Goal: Transaction & Acquisition: Purchase product/service

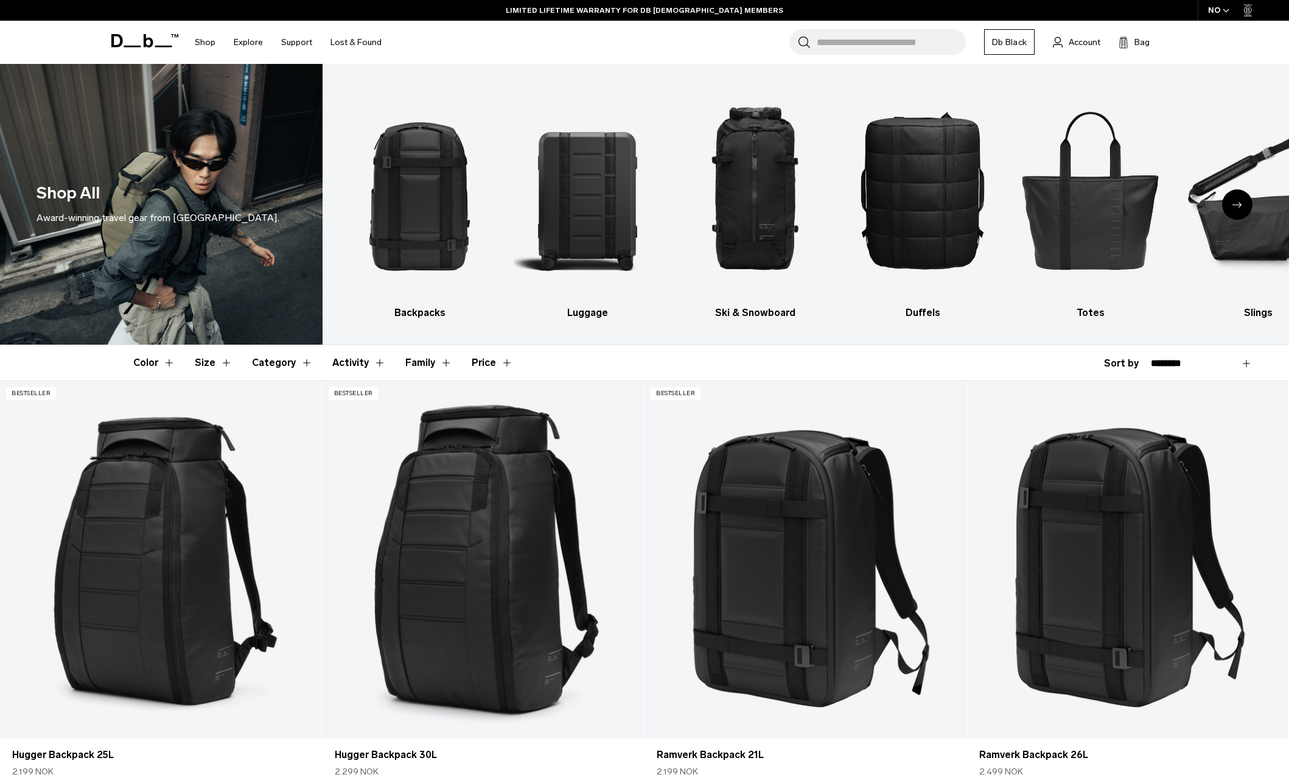
click at [670, 373] on header "Color Size Category Activity Family Price" at bounding box center [644, 362] width 1023 height 35
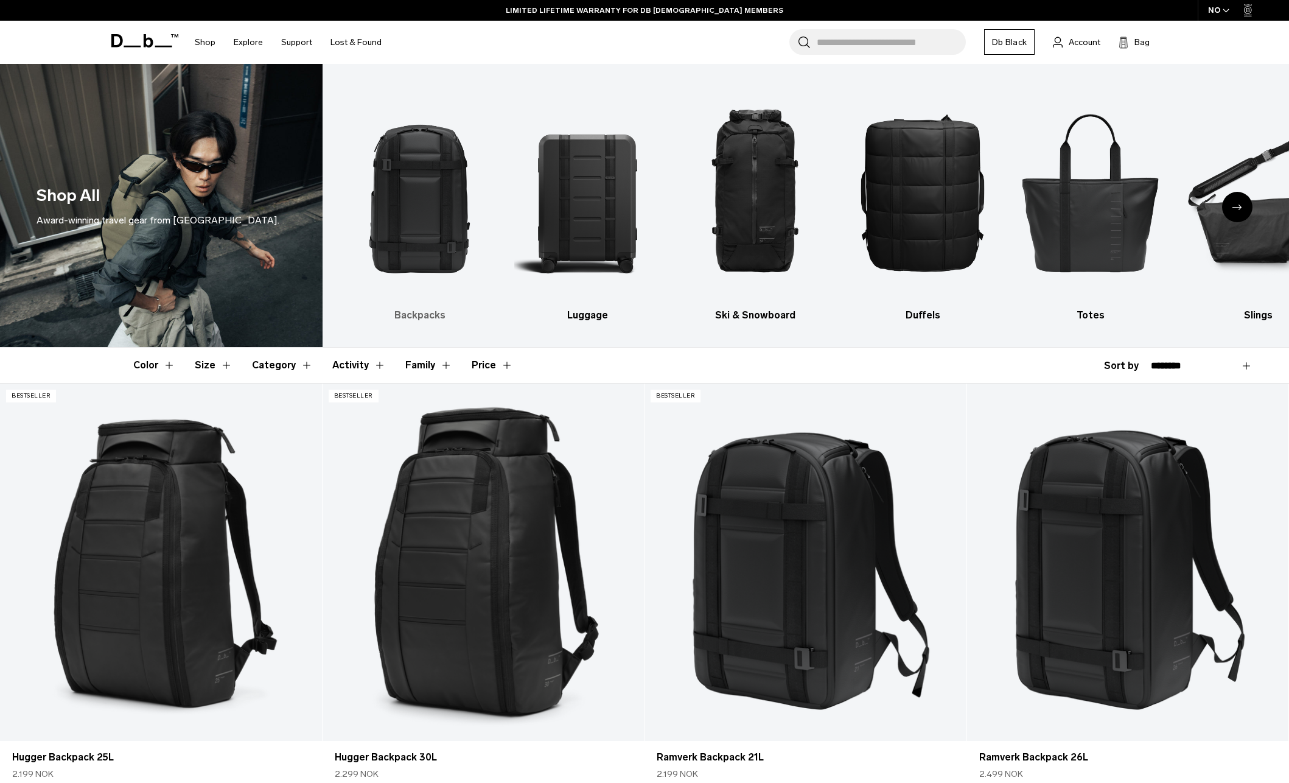
click at [392, 205] on img "1 / 10" at bounding box center [420, 192] width 146 height 220
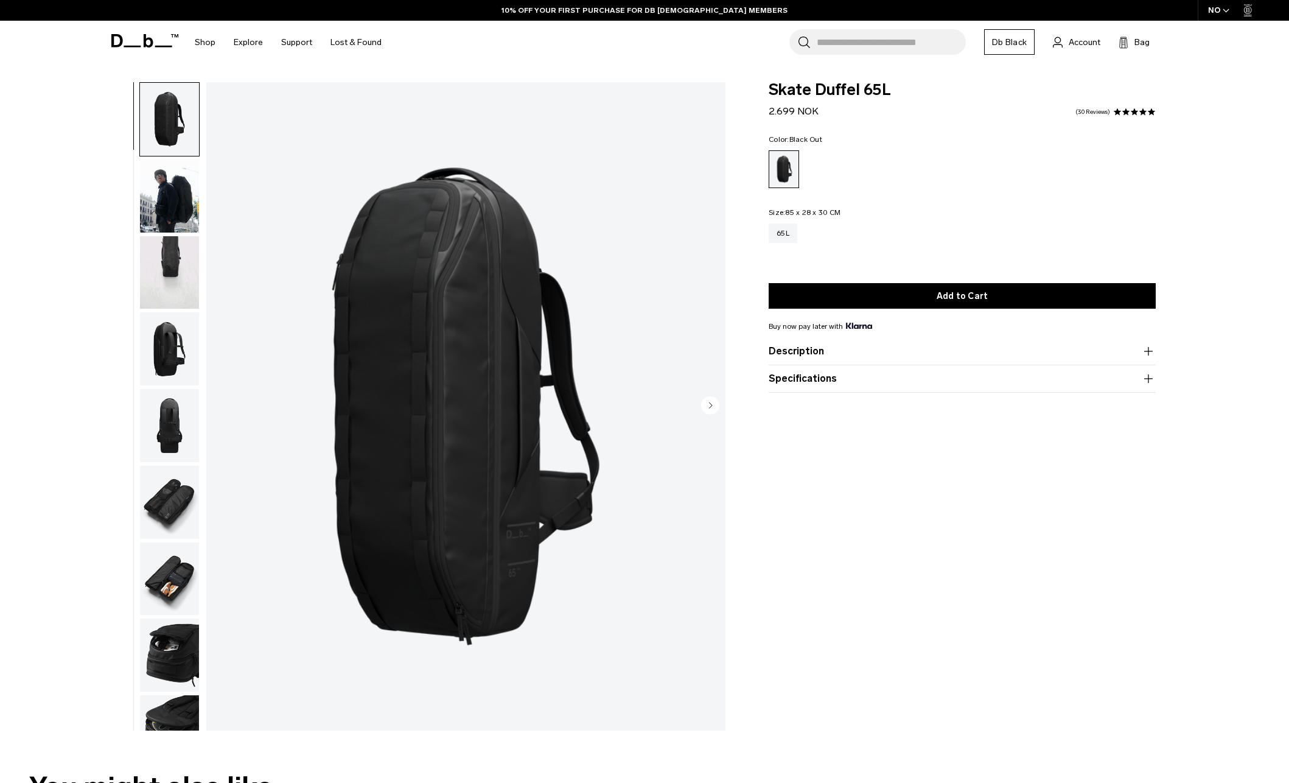
drag, startPoint x: 0, startPoint y: 0, endPoint x: 154, endPoint y: 211, distance: 261.5
click at [154, 211] on img "button" at bounding box center [169, 196] width 59 height 73
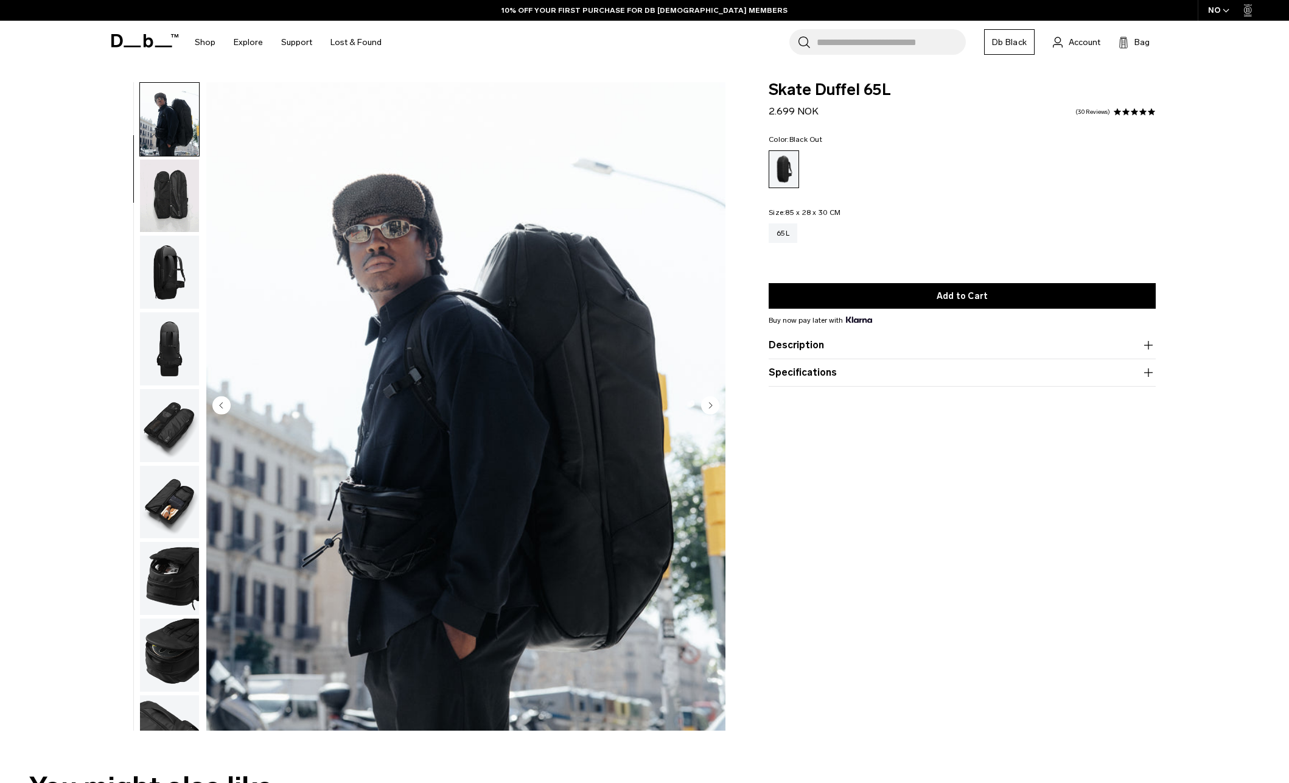
click at [164, 203] on img "button" at bounding box center [169, 196] width 59 height 73
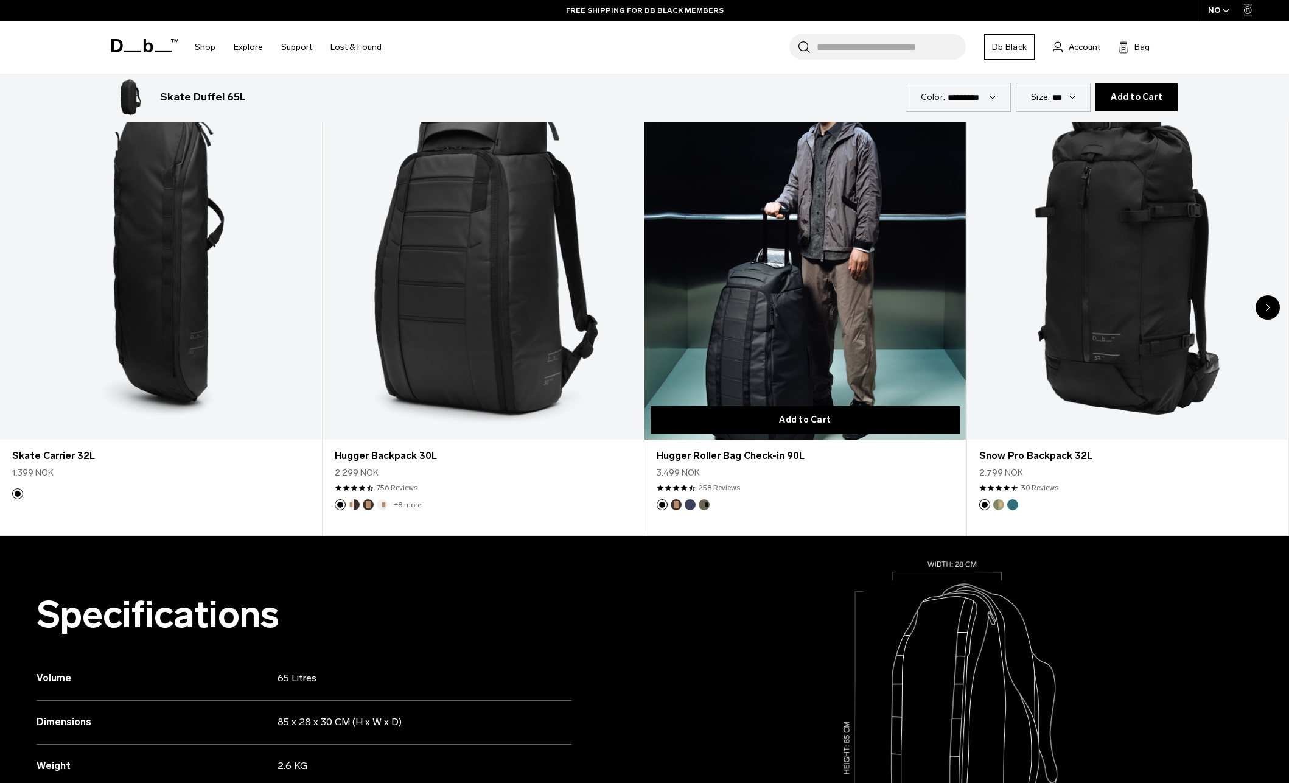
scroll to position [723, 0]
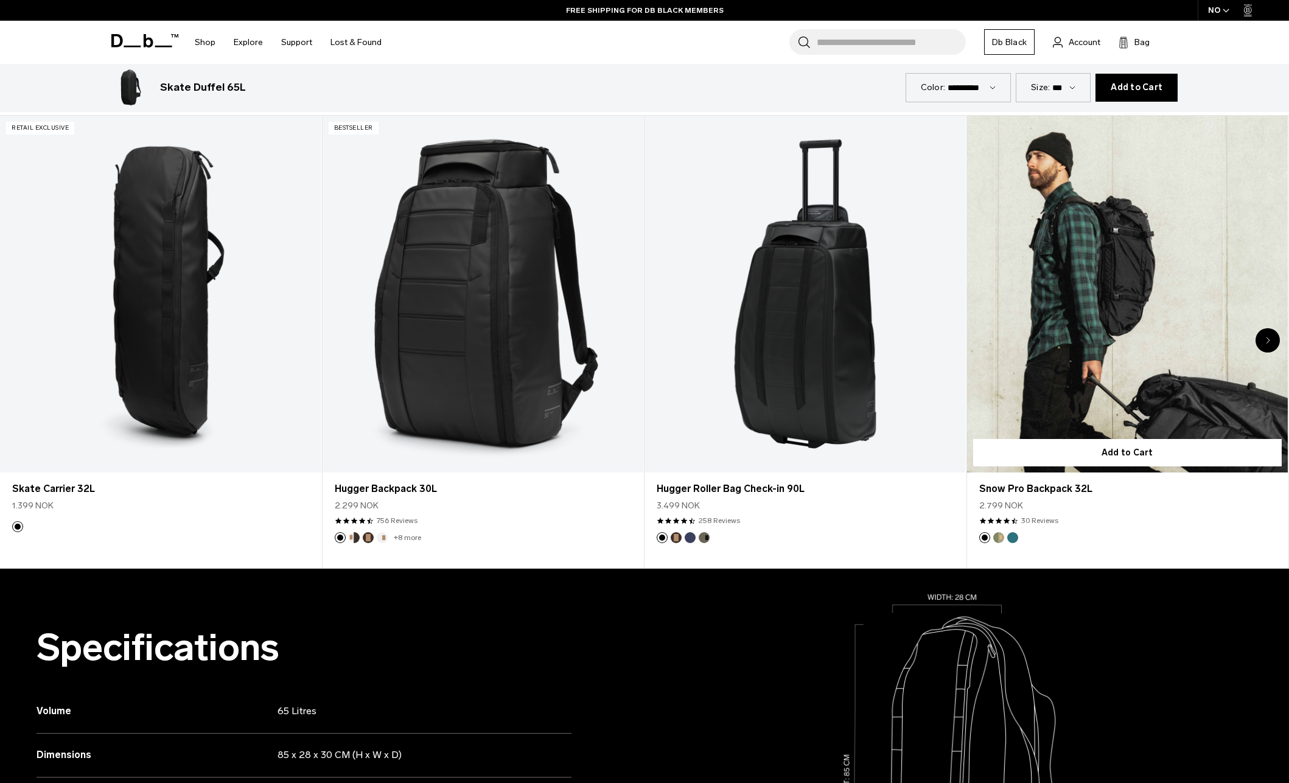
click at [1111, 269] on link "Snow Pro Backpack 32L" at bounding box center [1127, 294] width 321 height 357
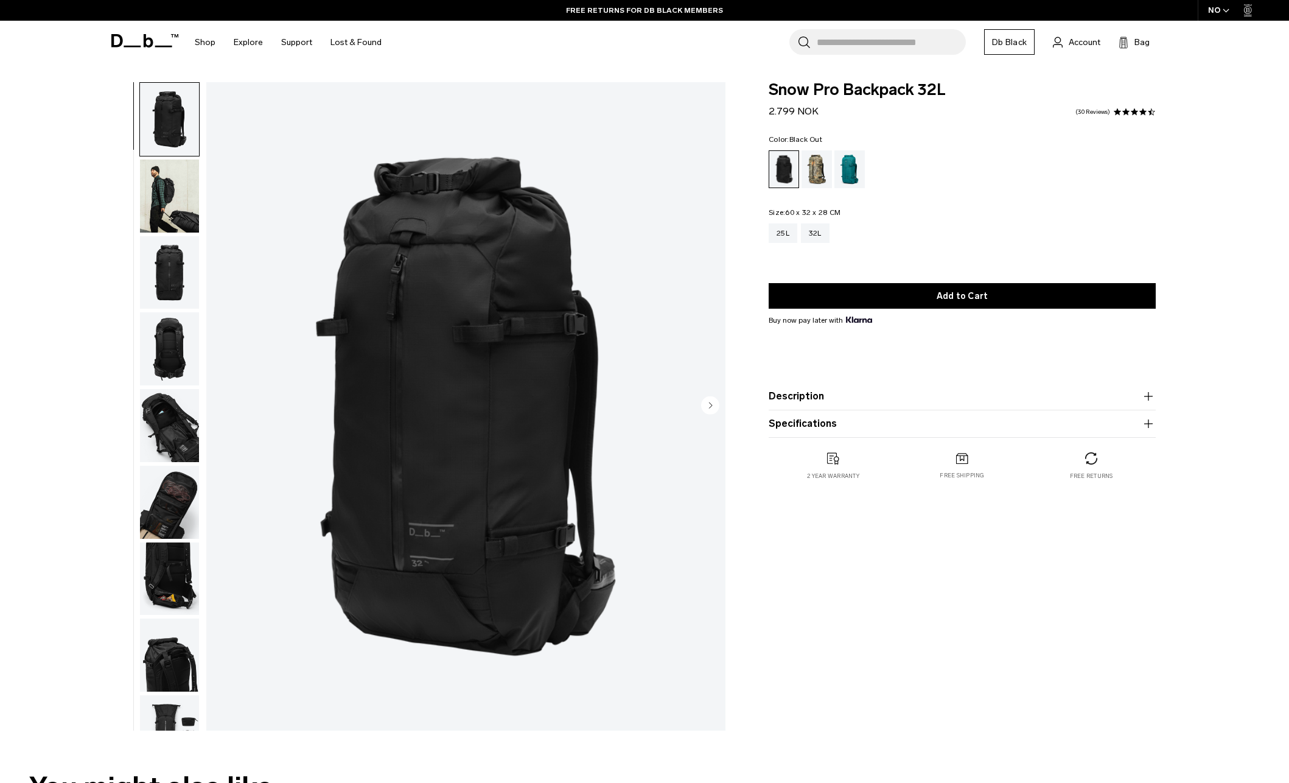
click at [166, 191] on img "button" at bounding box center [169, 196] width 59 height 73
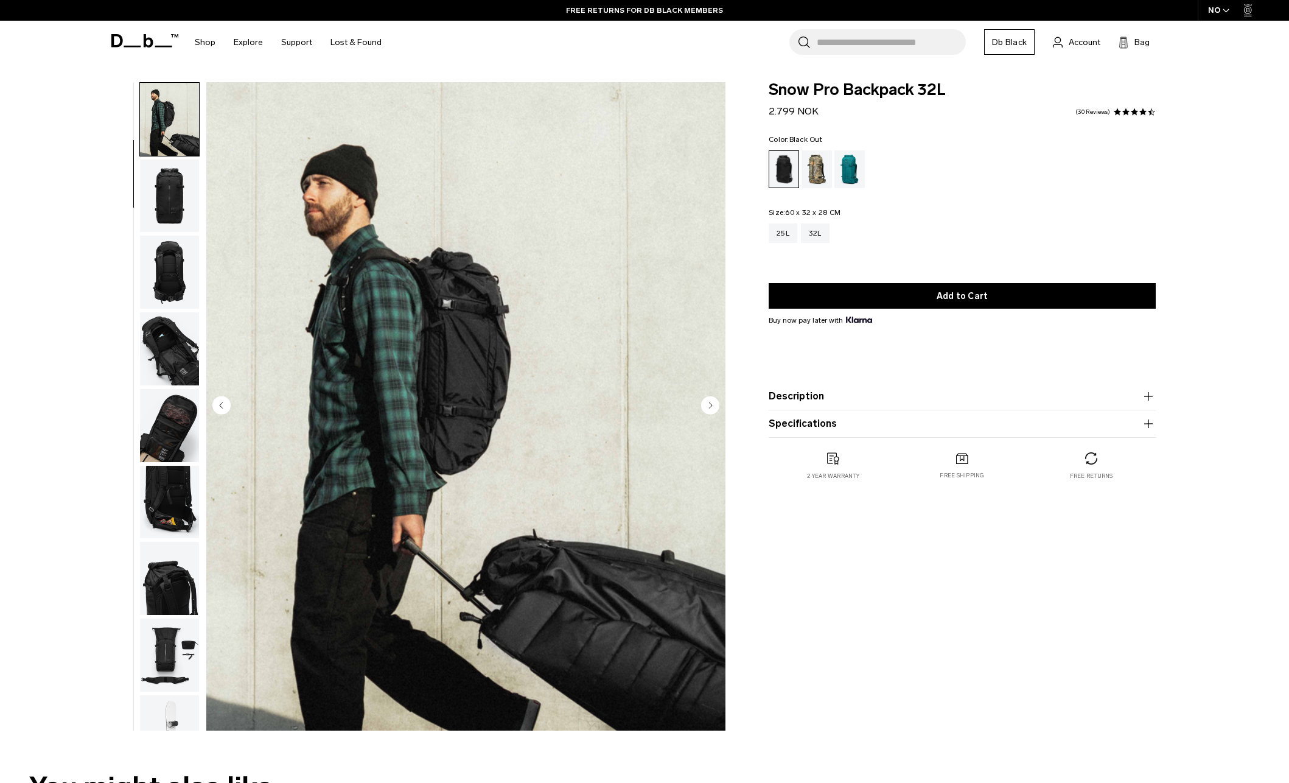
click at [182, 226] on img "button" at bounding box center [169, 196] width 59 height 73
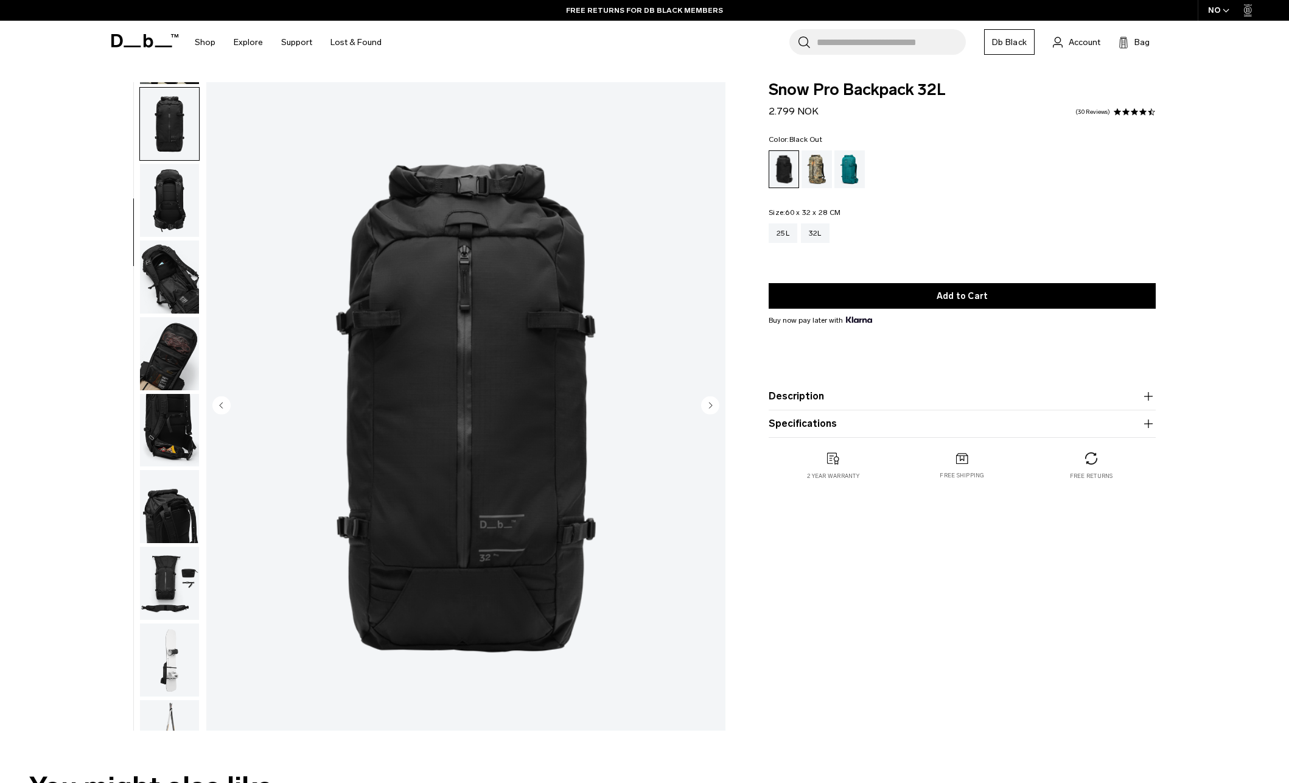
scroll to position [153, 0]
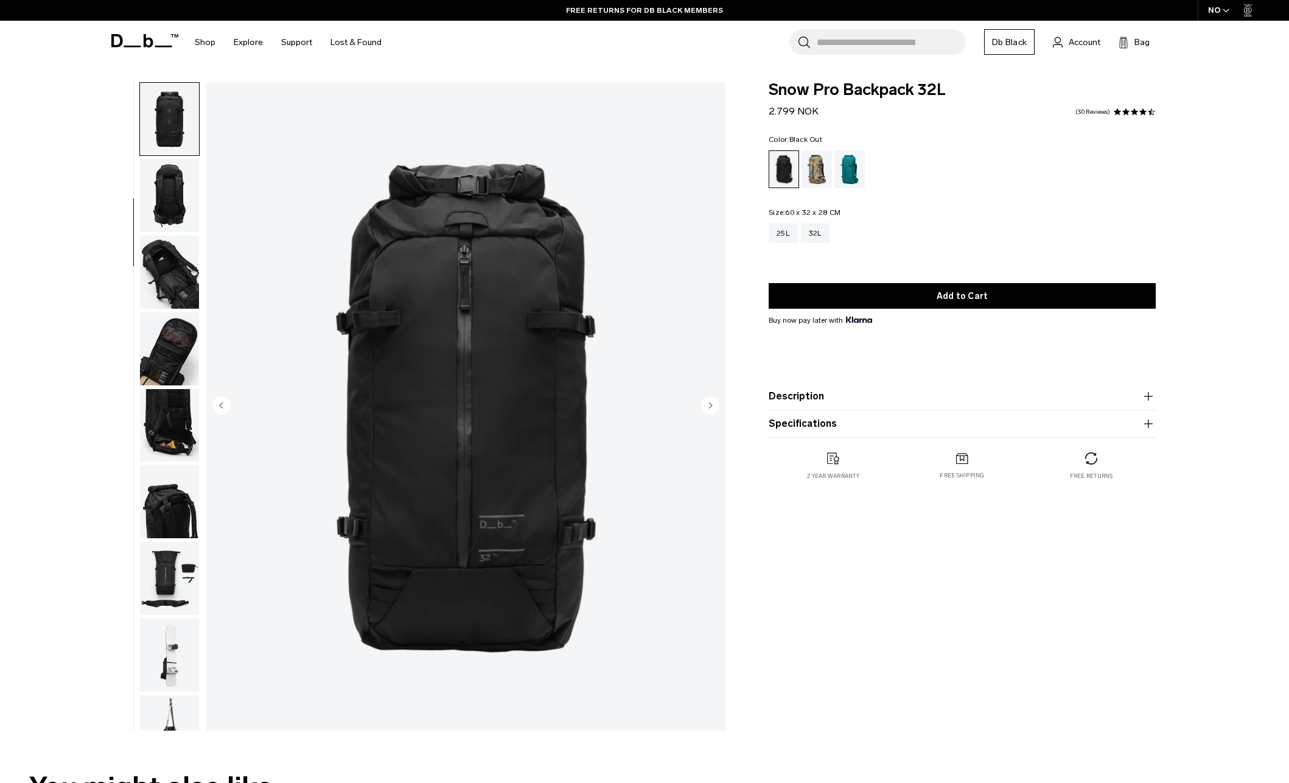
click at [157, 366] on img "button" at bounding box center [169, 348] width 59 height 73
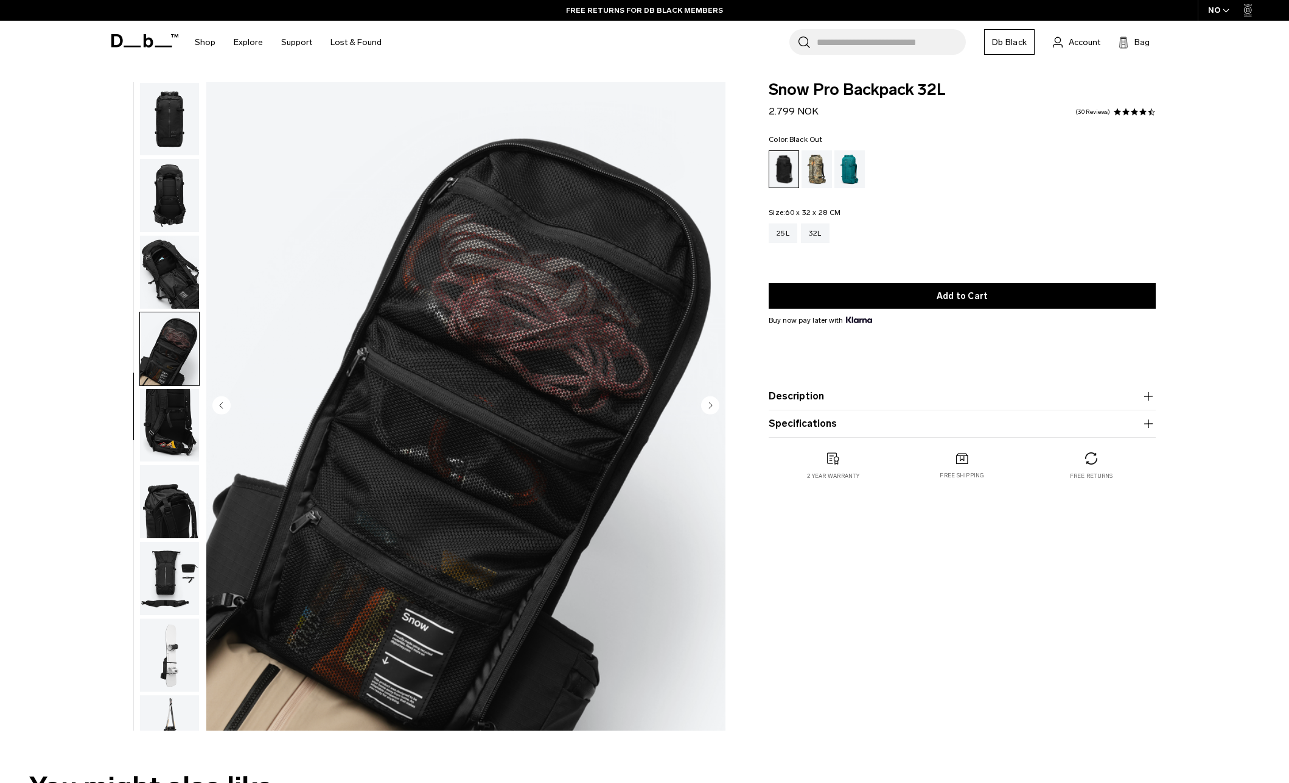
scroll to position [192, 0]
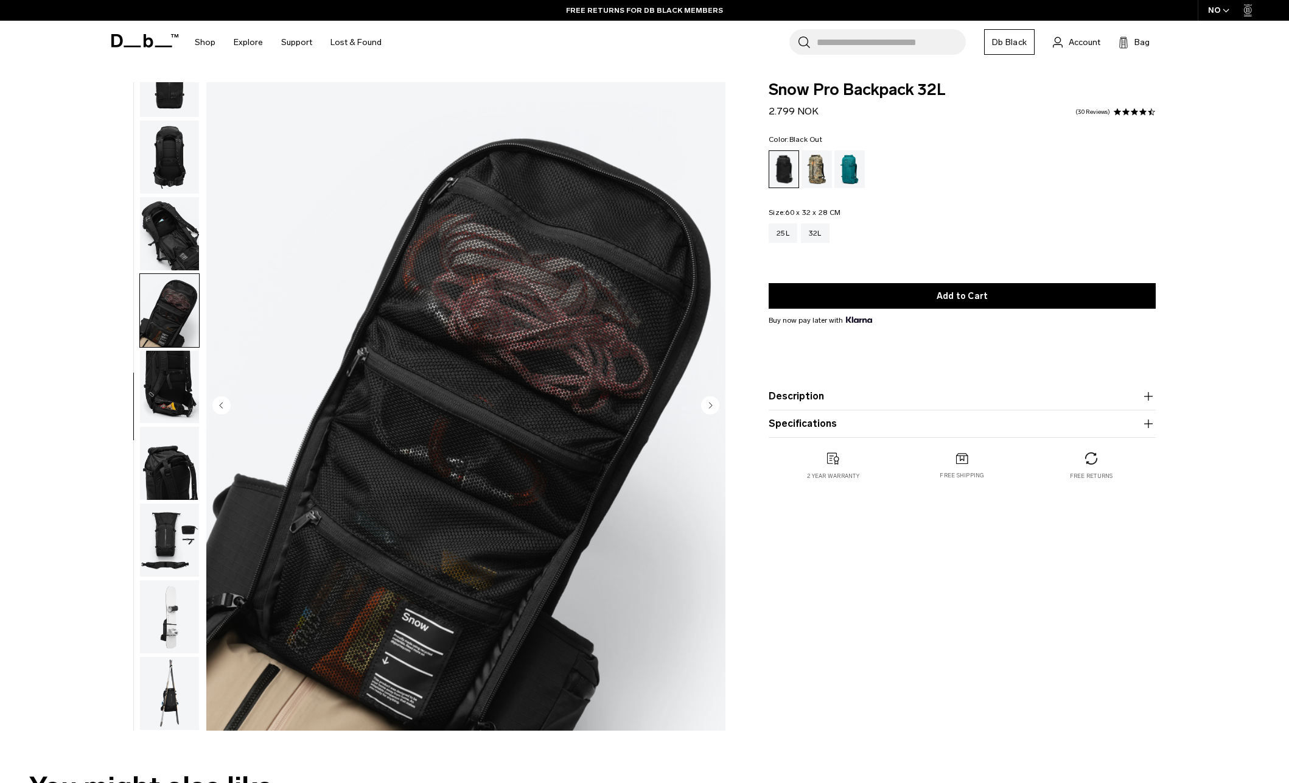
click at [164, 396] on img "button" at bounding box center [169, 387] width 59 height 73
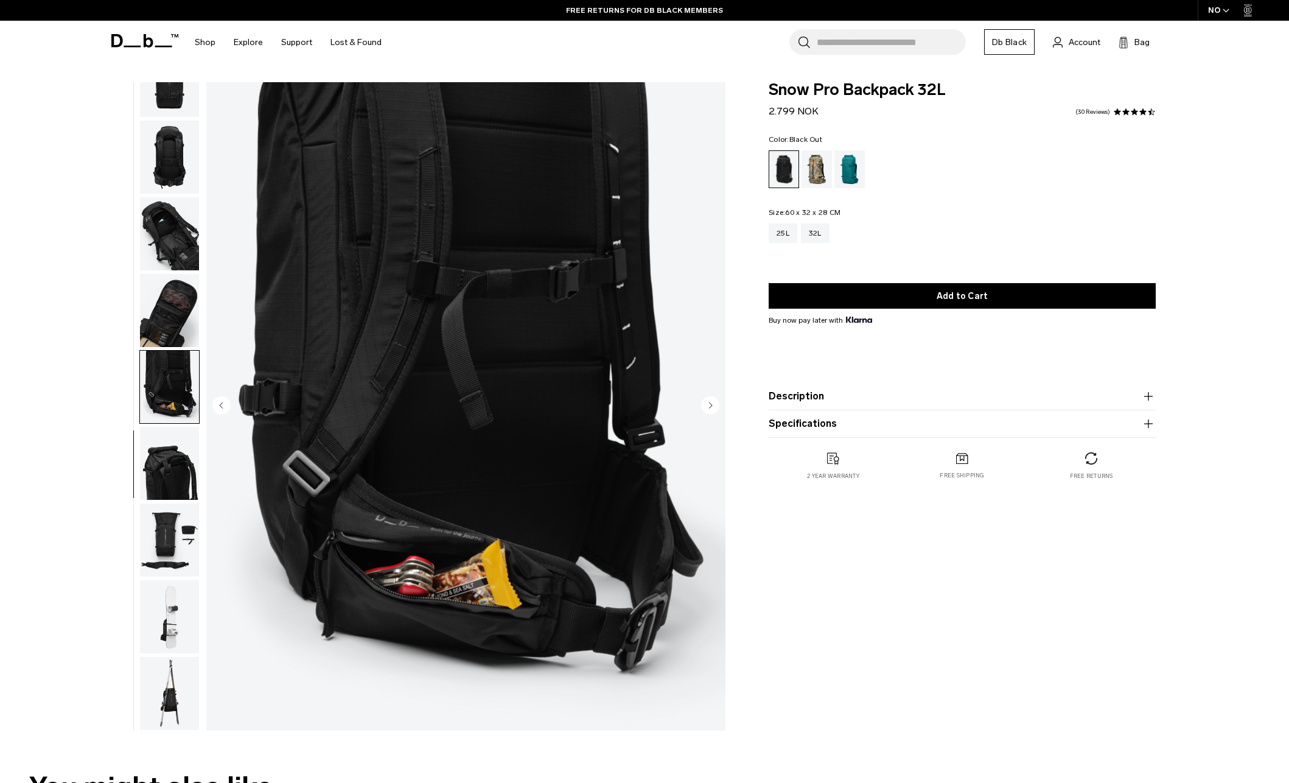
click at [164, 472] on img "button" at bounding box center [169, 463] width 59 height 73
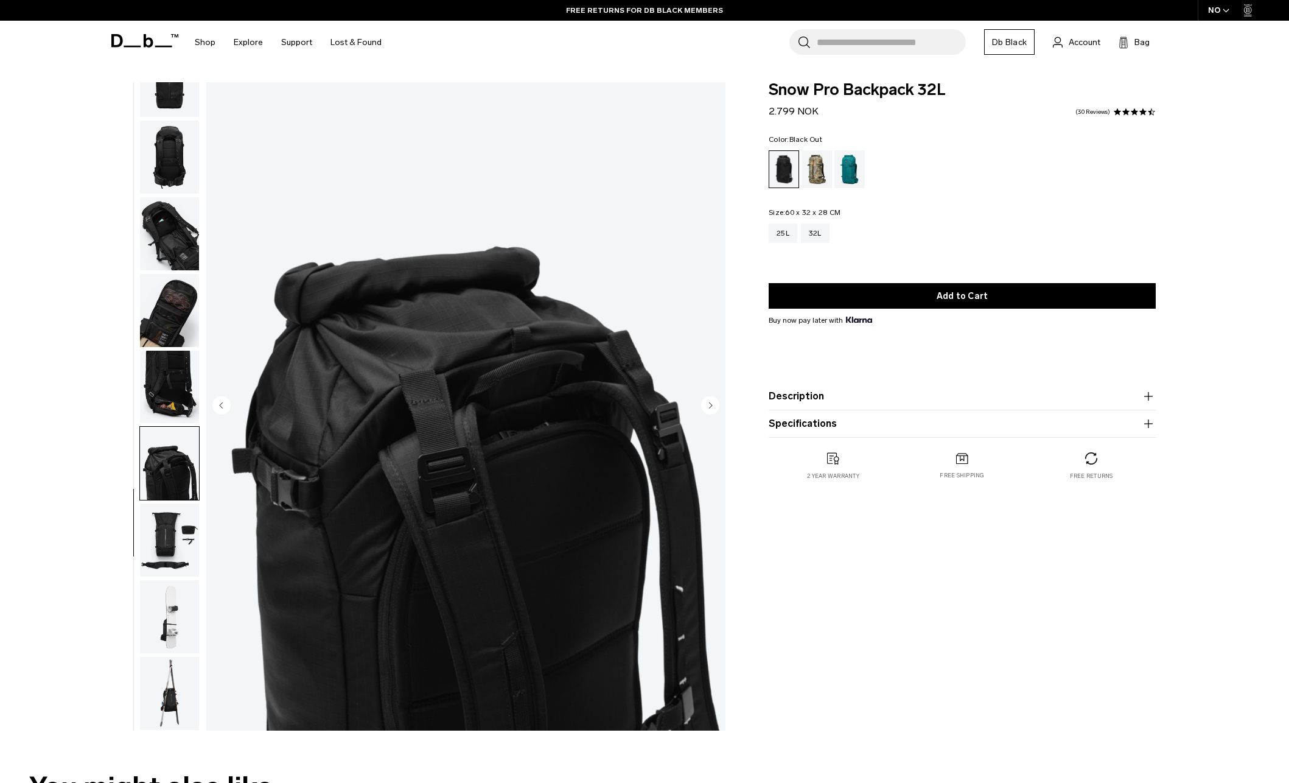
click at [172, 536] on img "button" at bounding box center [169, 539] width 59 height 73
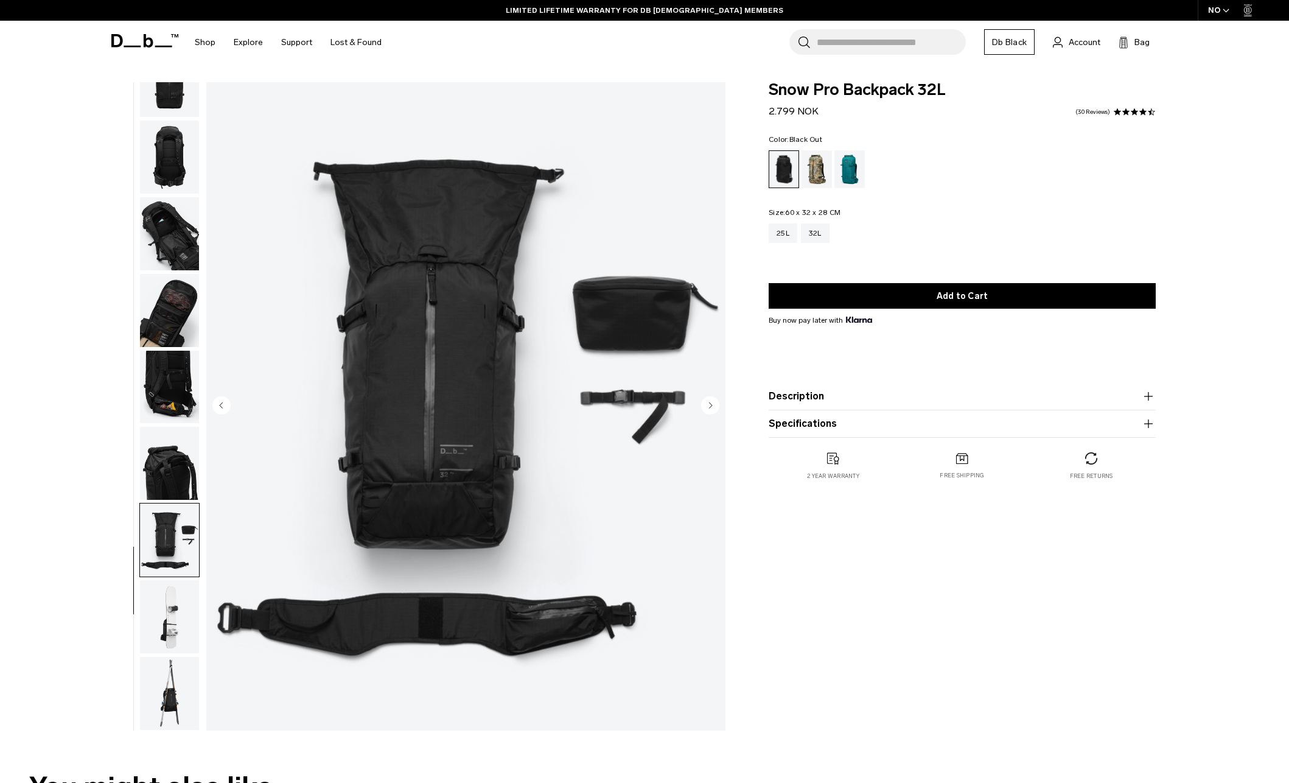
click at [163, 612] on img "button" at bounding box center [169, 616] width 59 height 73
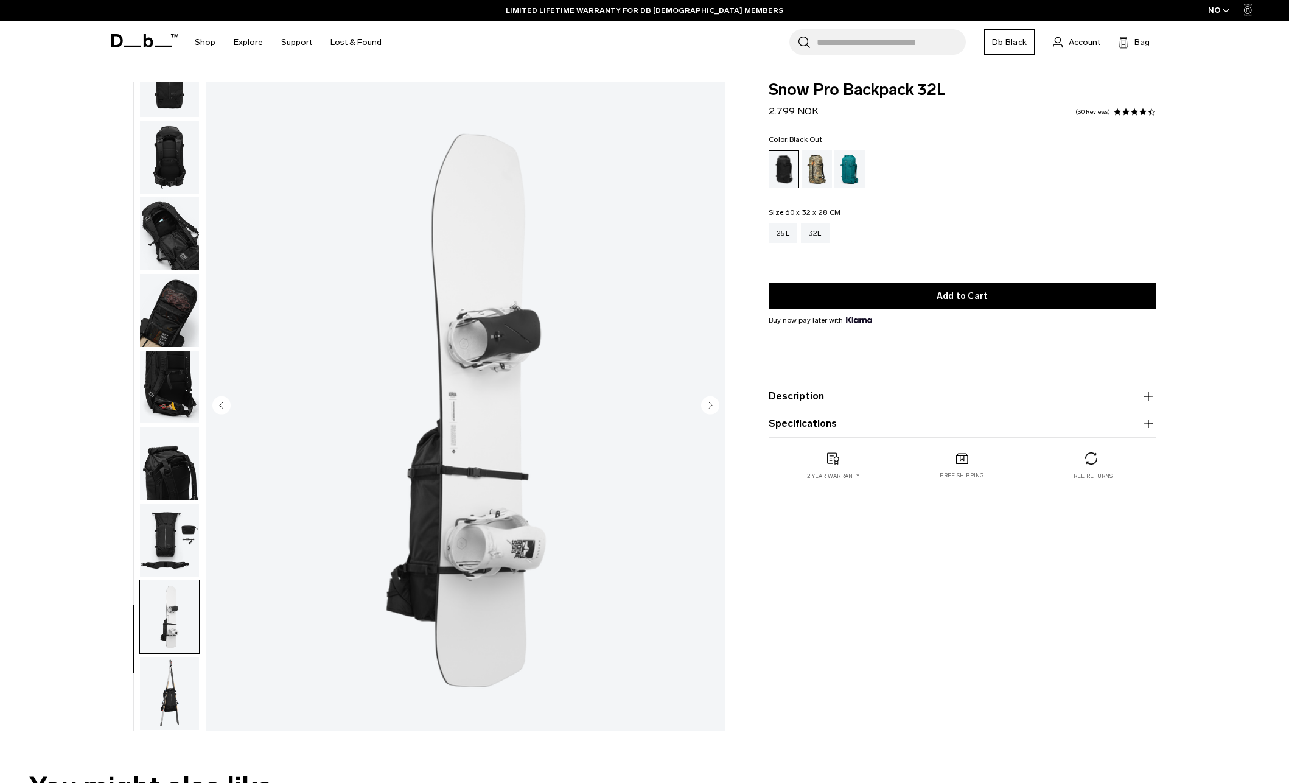
click at [154, 454] on img "button" at bounding box center [169, 463] width 59 height 73
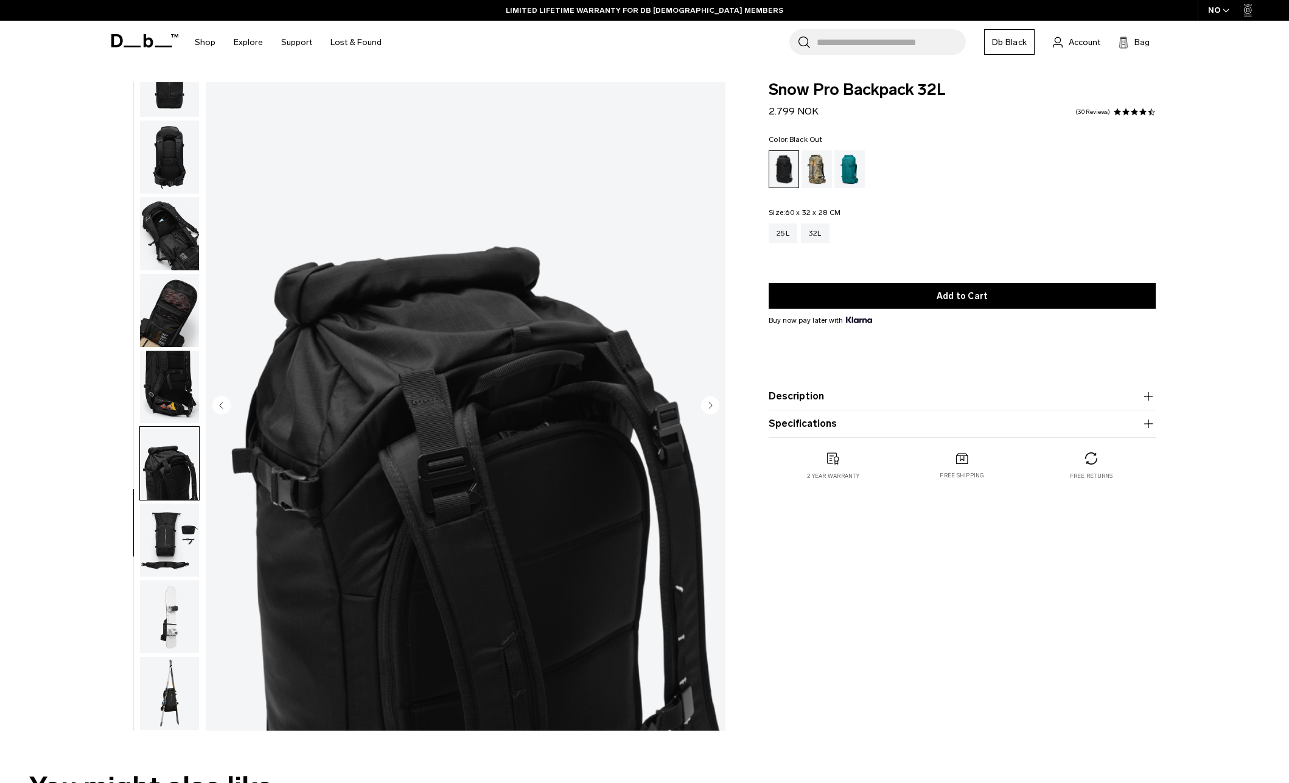
click at [189, 367] on img "button" at bounding box center [169, 387] width 59 height 73
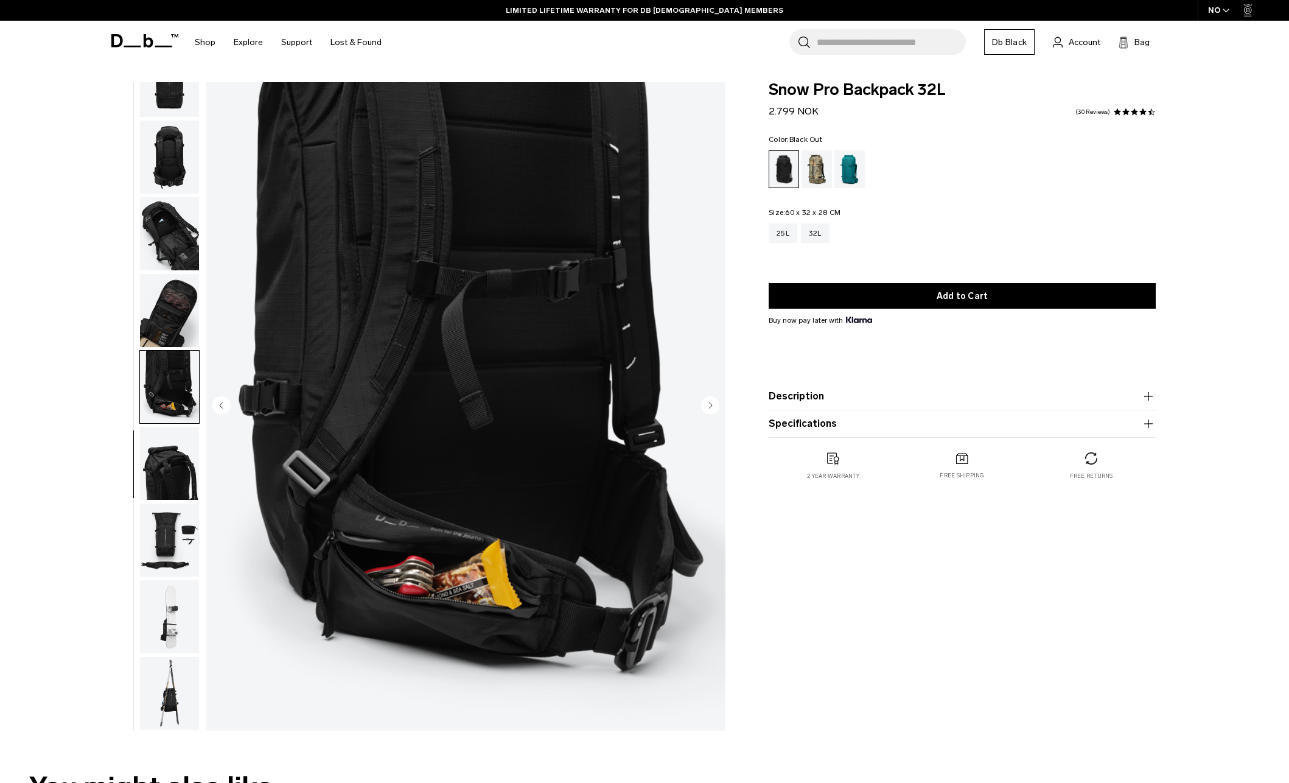
click at [184, 298] on img "button" at bounding box center [169, 310] width 59 height 73
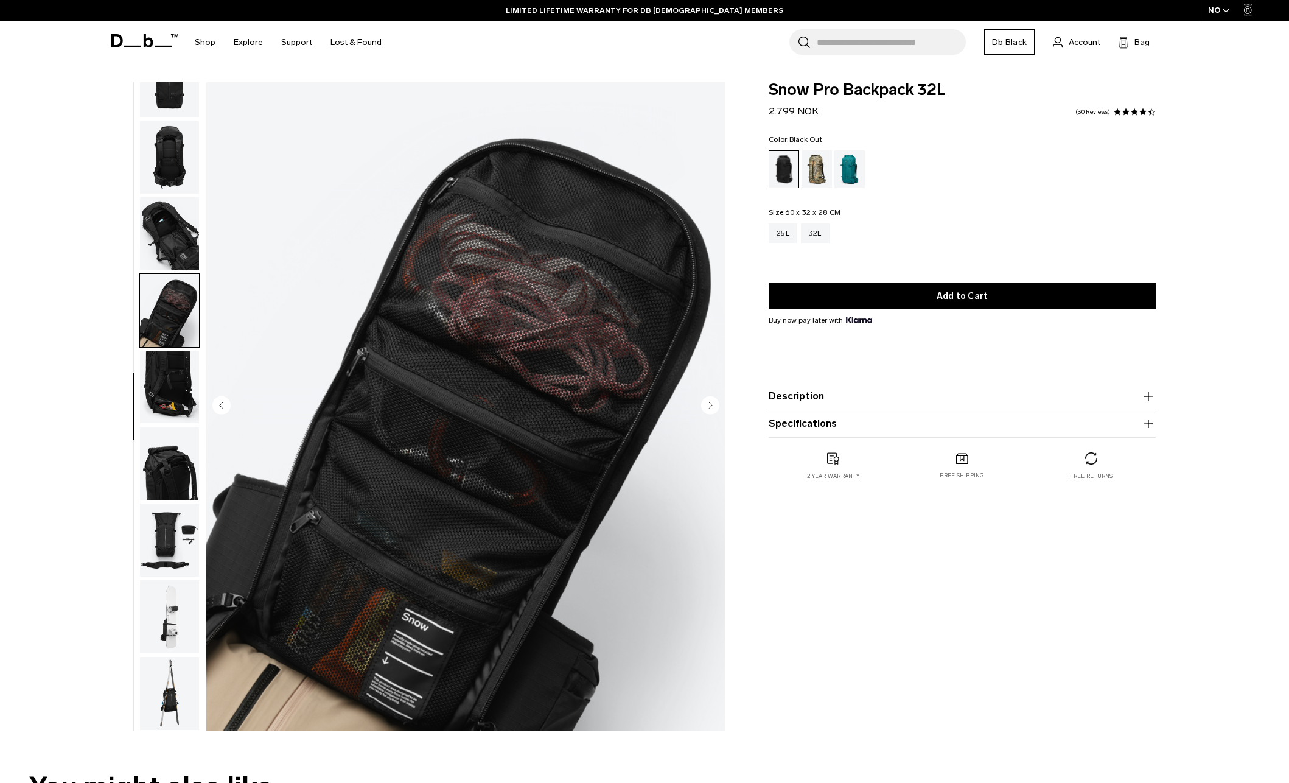
click at [160, 230] on img "button" at bounding box center [169, 233] width 59 height 73
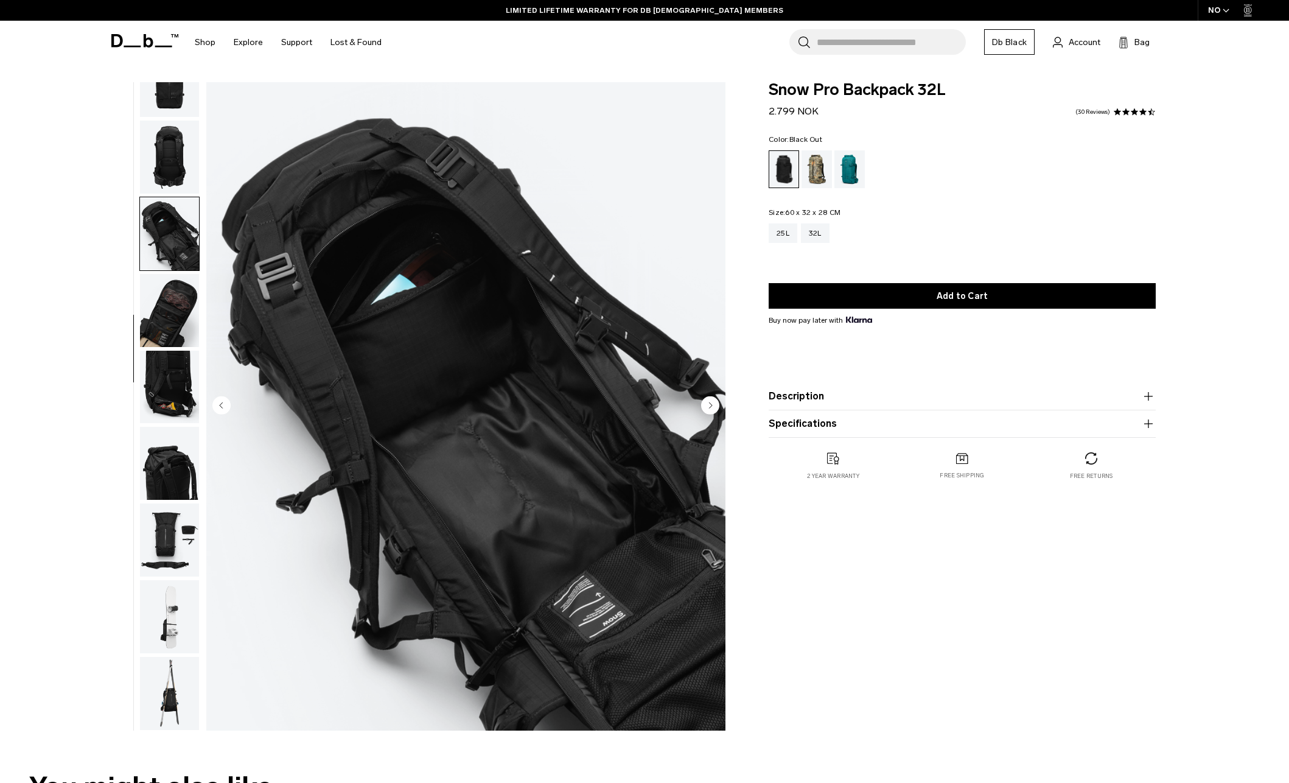
click at [175, 160] on img "button" at bounding box center [169, 157] width 59 height 73
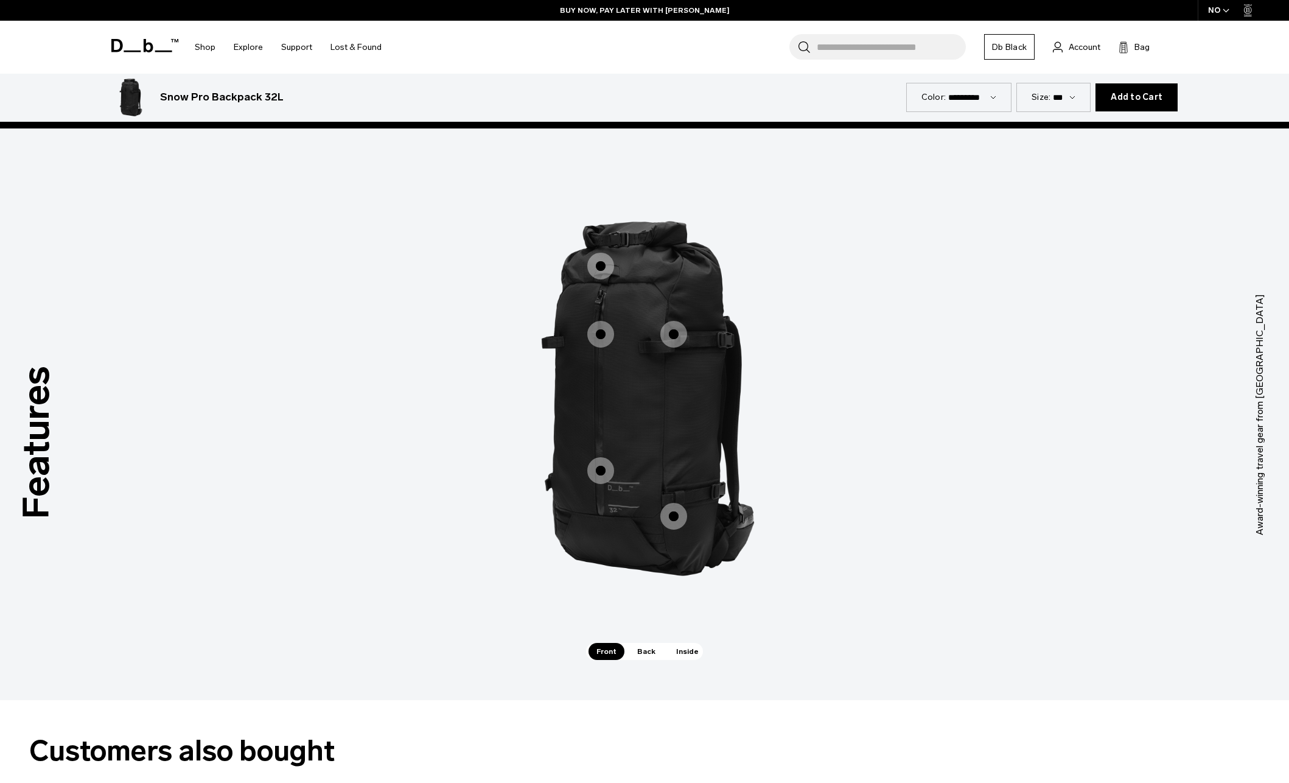
scroll to position [1667, 0]
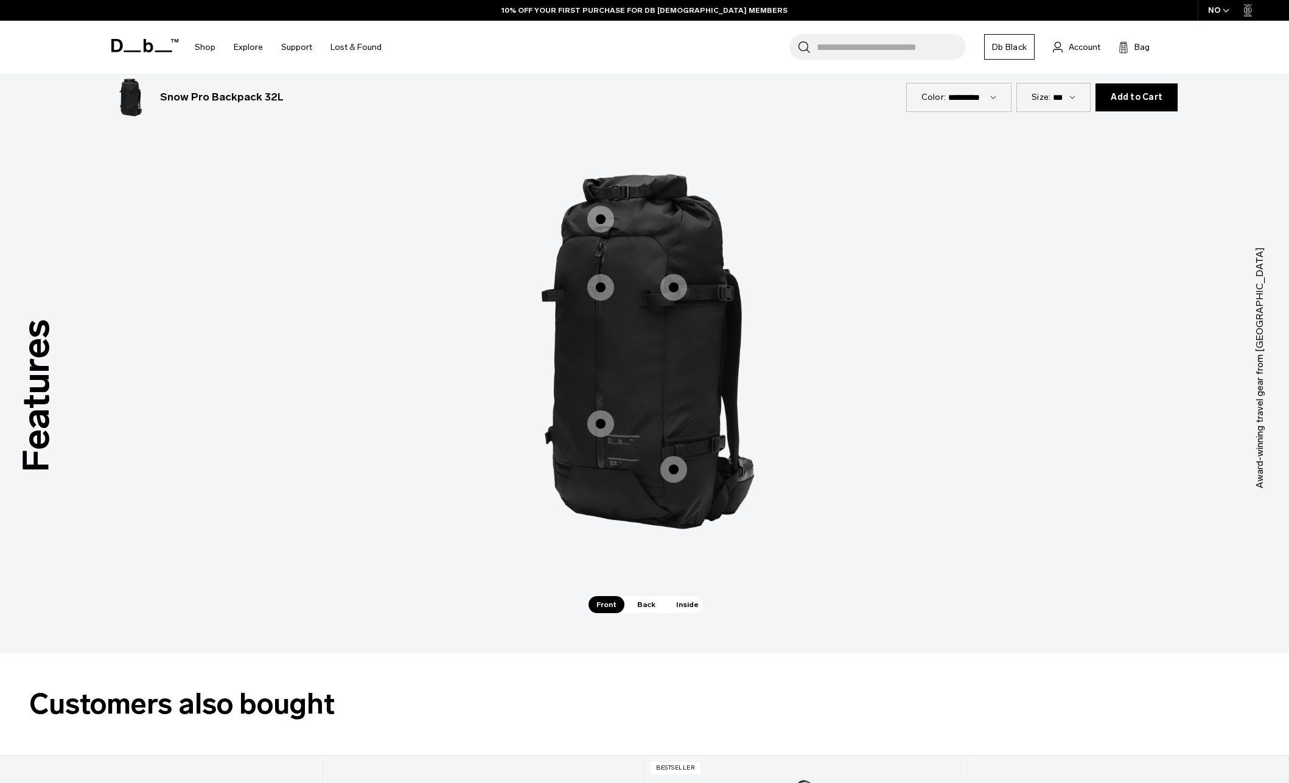
click at [637, 602] on span "Back" at bounding box center [647, 604] width 34 height 17
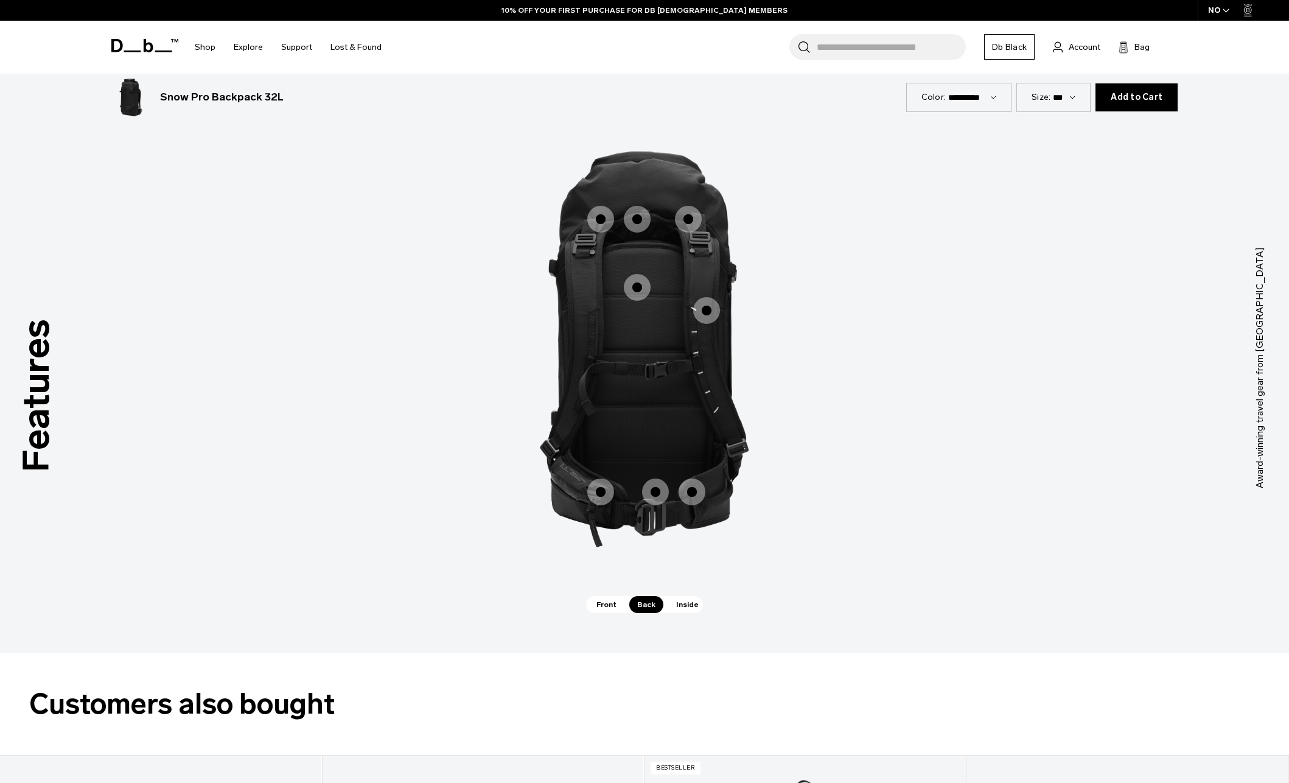
click at [701, 488] on span "2 / 3" at bounding box center [692, 492] width 27 height 27
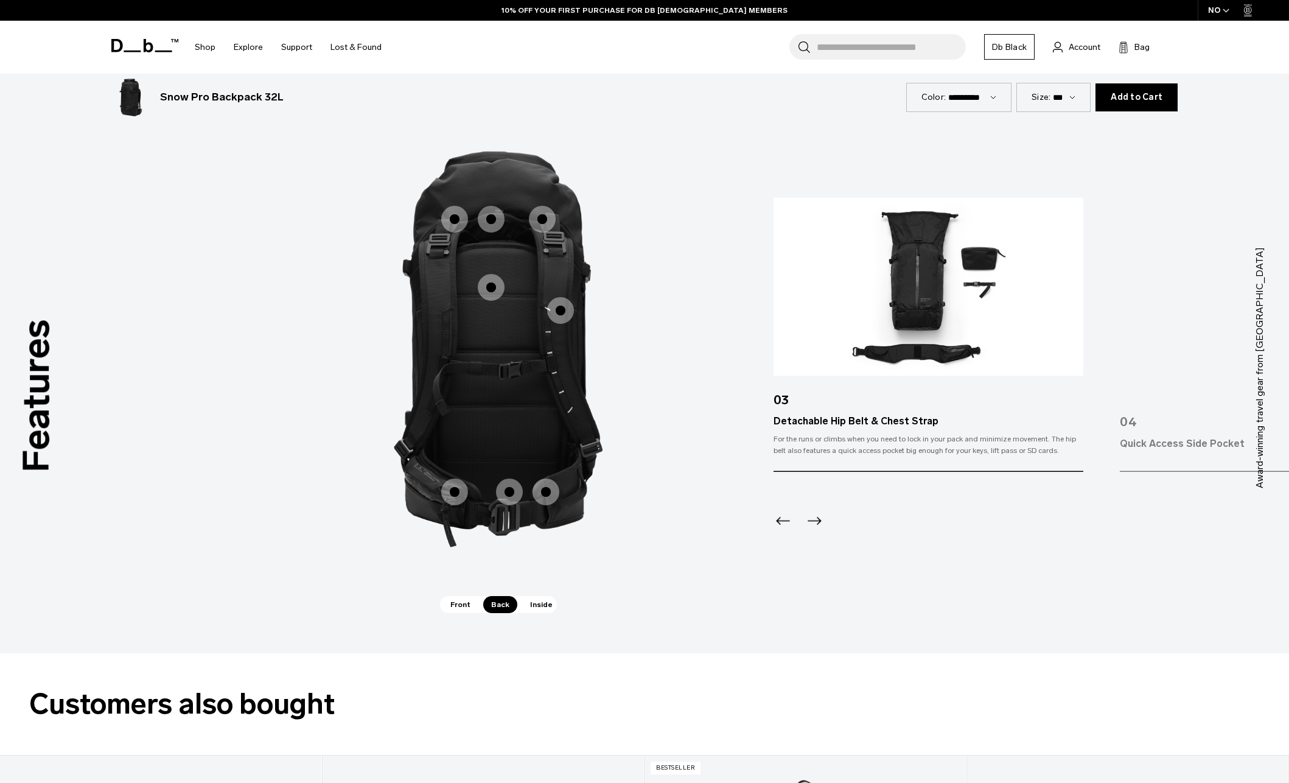
click at [511, 488] on span "2 / 3" at bounding box center [509, 492] width 27 height 27
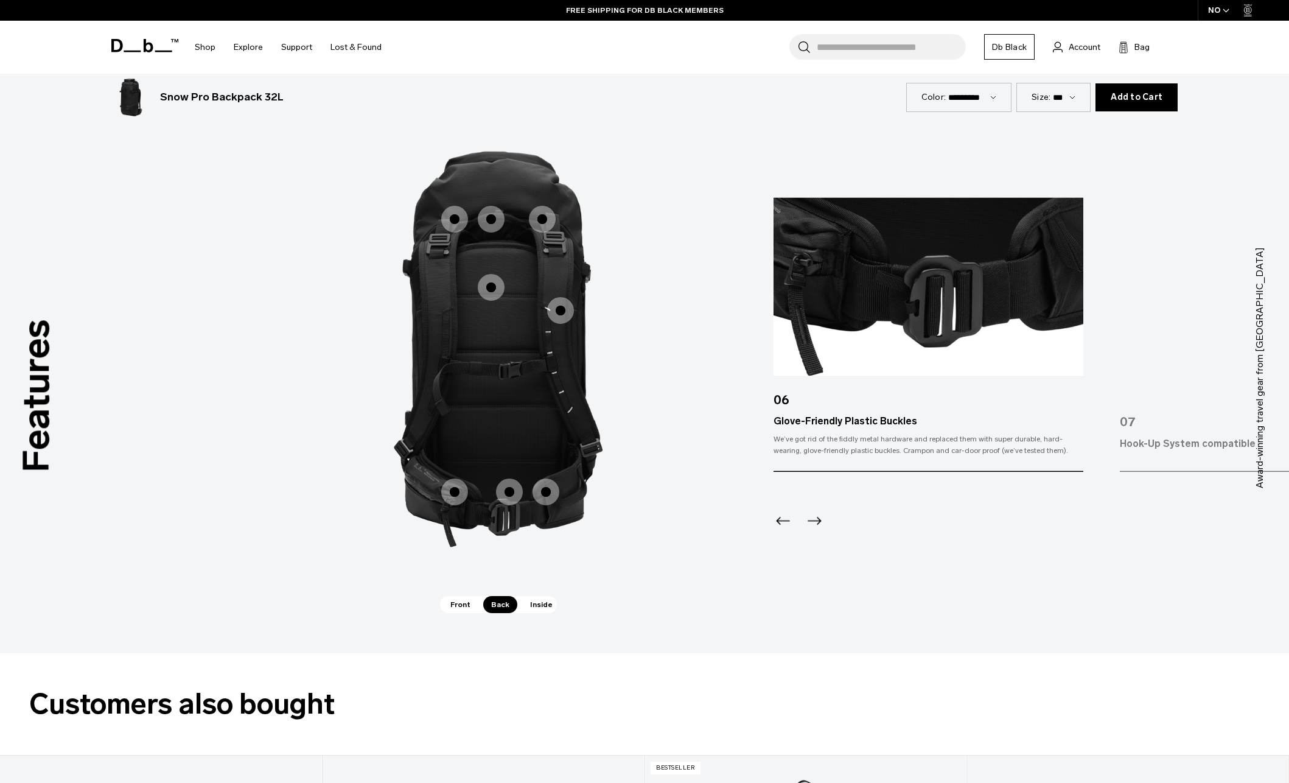
click at [454, 486] on span "2 / 3" at bounding box center [454, 492] width 27 height 27
click at [460, 491] on span "2 / 3" at bounding box center [454, 492] width 27 height 27
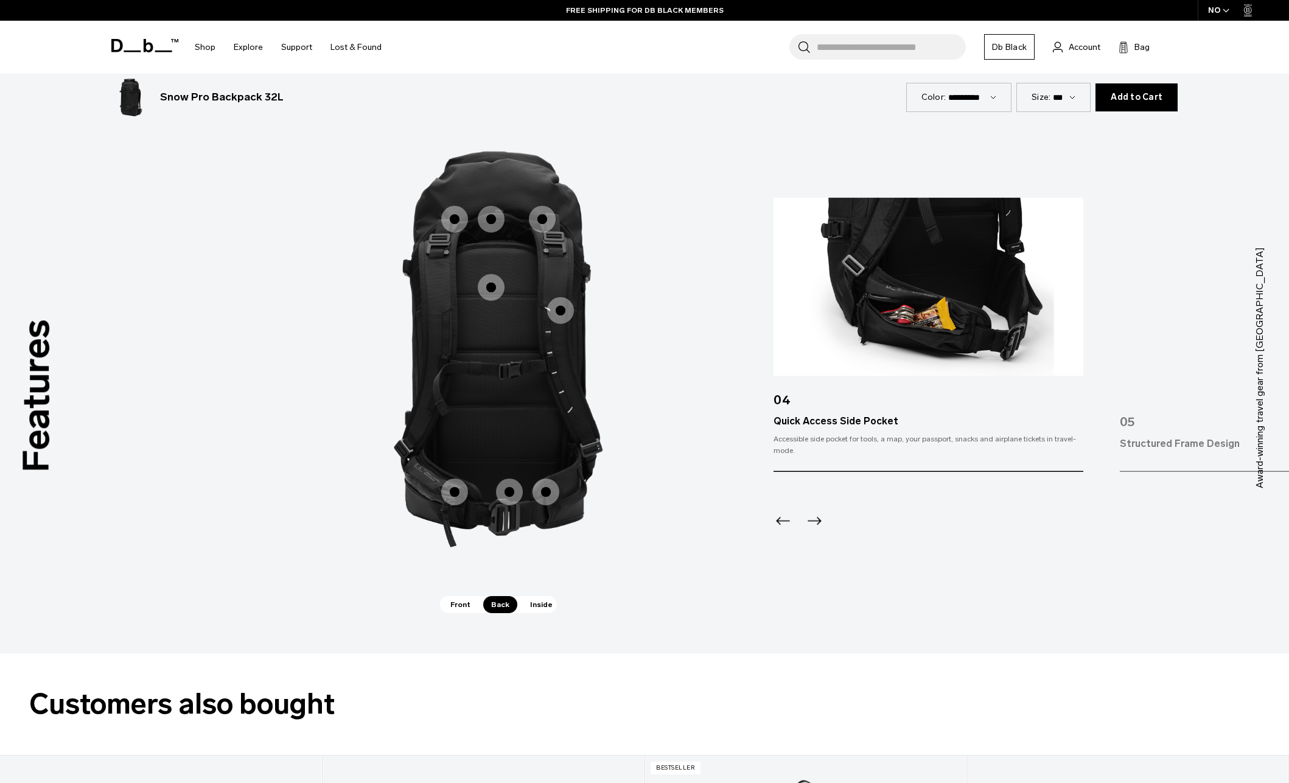
click at [563, 300] on span "2 / 3" at bounding box center [560, 310] width 27 height 27
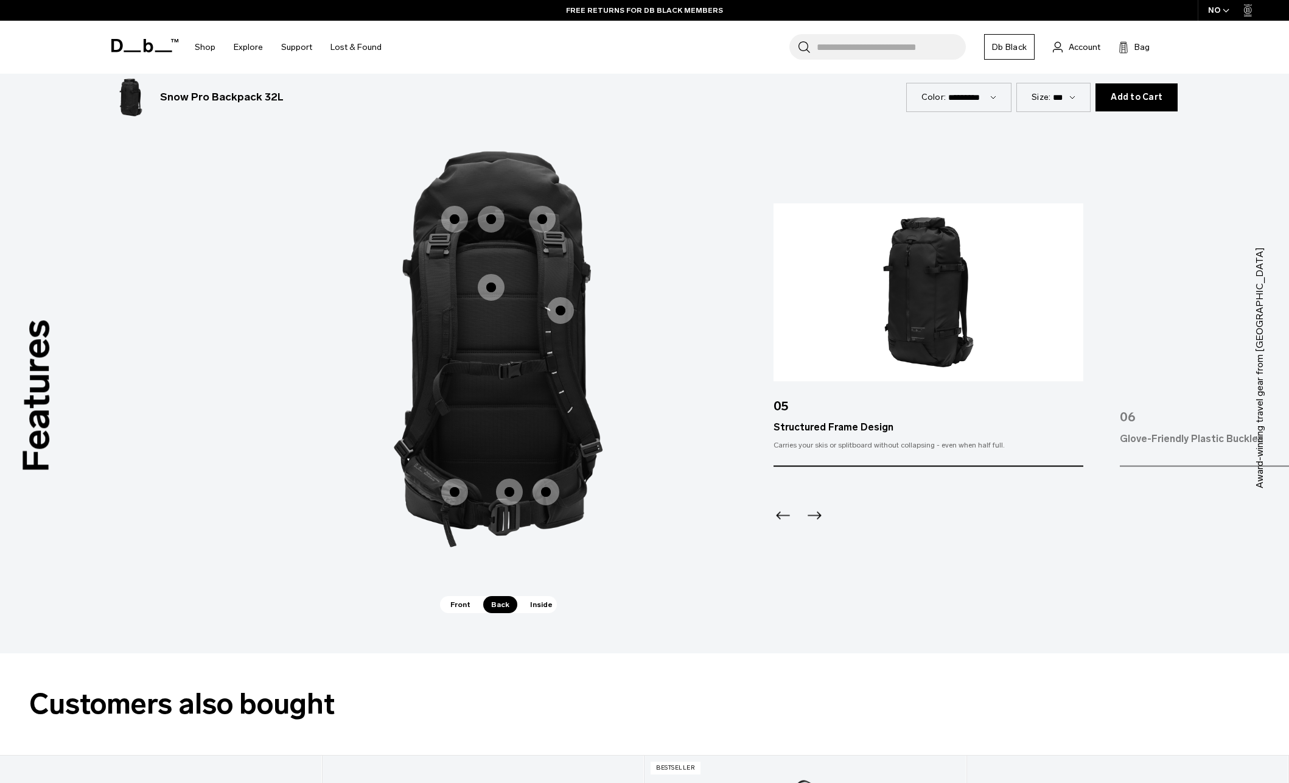
click at [483, 279] on span "2 / 3" at bounding box center [491, 287] width 27 height 27
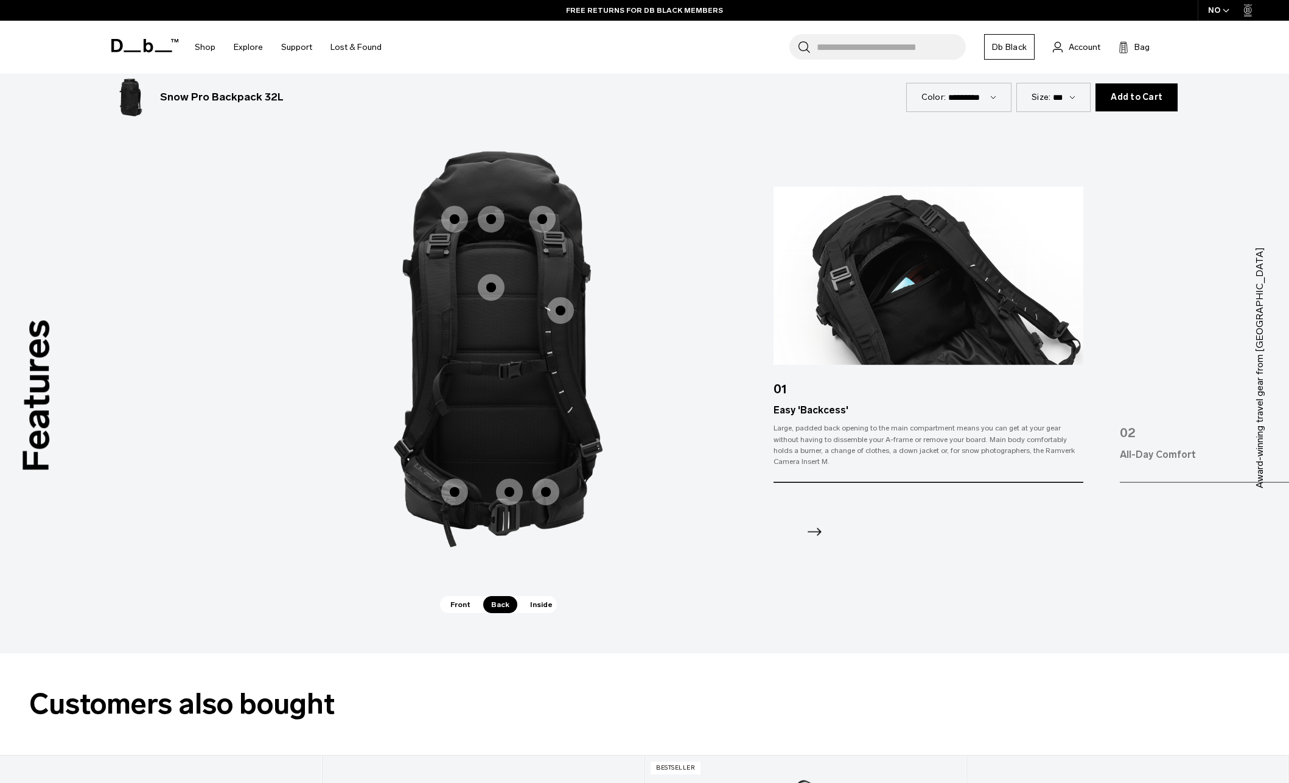
click at [499, 209] on span "2 / 3" at bounding box center [491, 219] width 27 height 27
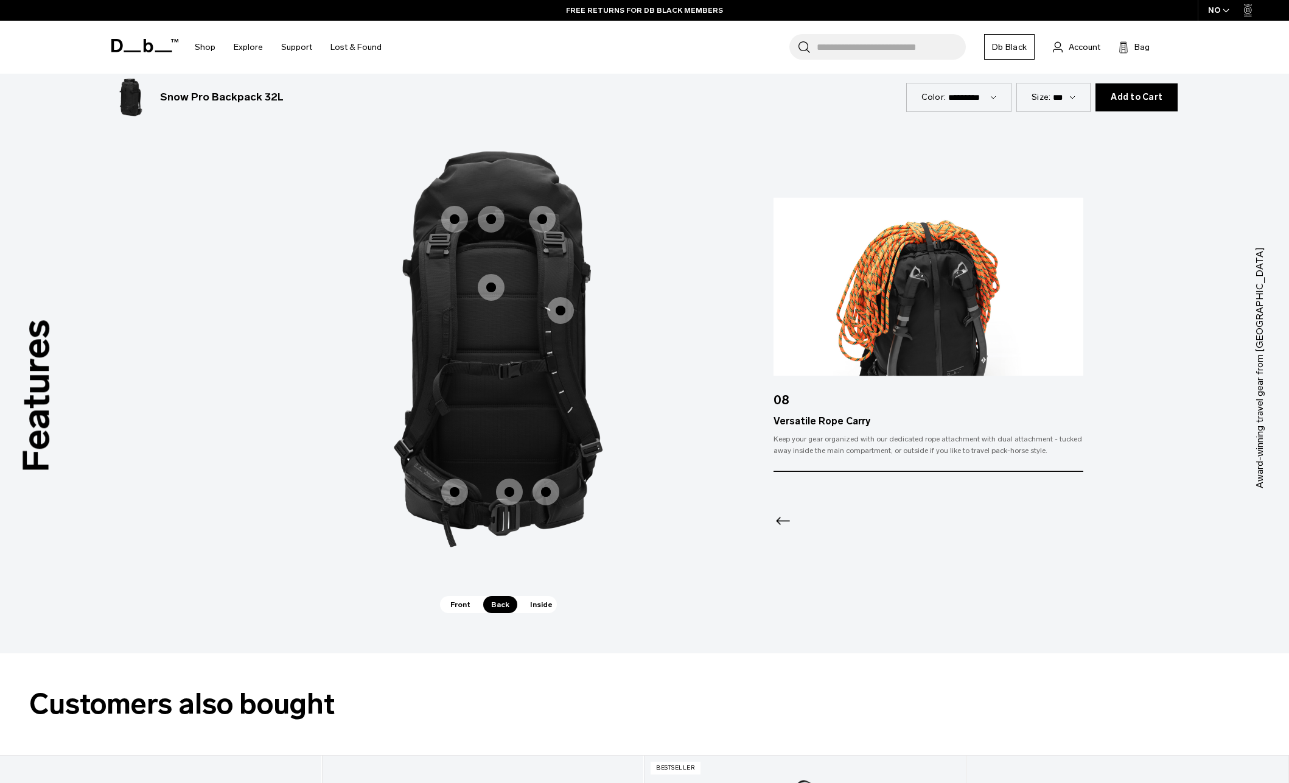
drag, startPoint x: 446, startPoint y: 211, endPoint x: 469, endPoint y: 211, distance: 22.5
click at [450, 211] on span "2 / 3" at bounding box center [454, 219] width 27 height 27
click at [449, 210] on span "2 / 3" at bounding box center [454, 219] width 27 height 27
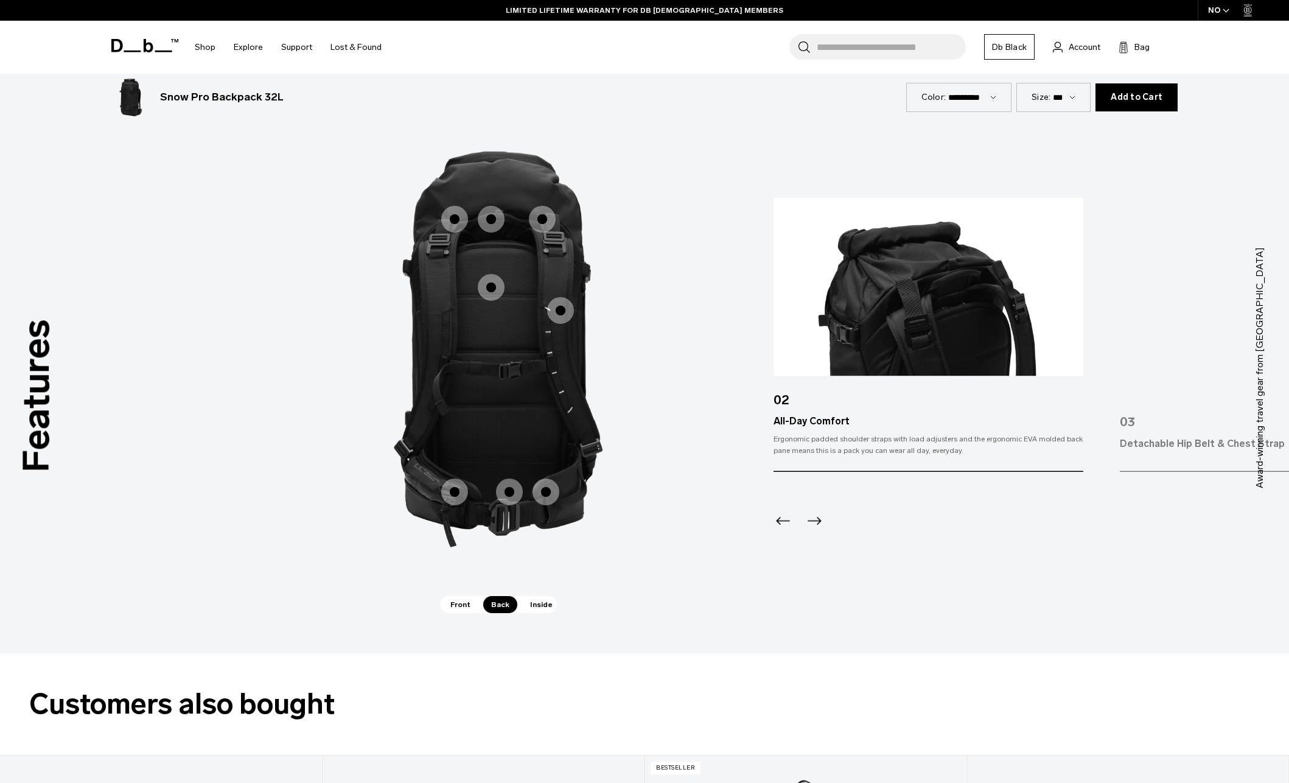
click at [563, 214] on img "2 / 3" at bounding box center [498, 349] width 365 height 455
click at [544, 207] on span "2 / 3" at bounding box center [542, 219] width 27 height 27
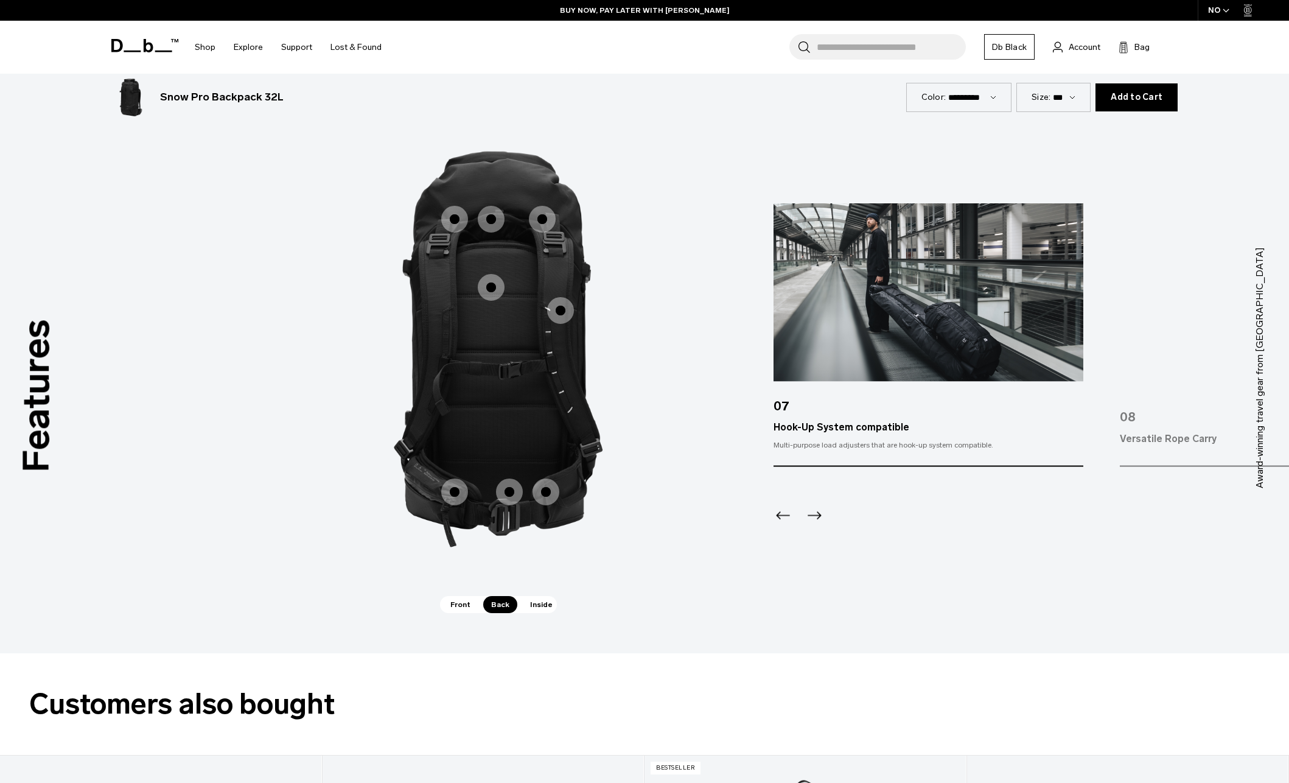
click at [467, 598] on span "Front" at bounding box center [461, 604] width 36 height 17
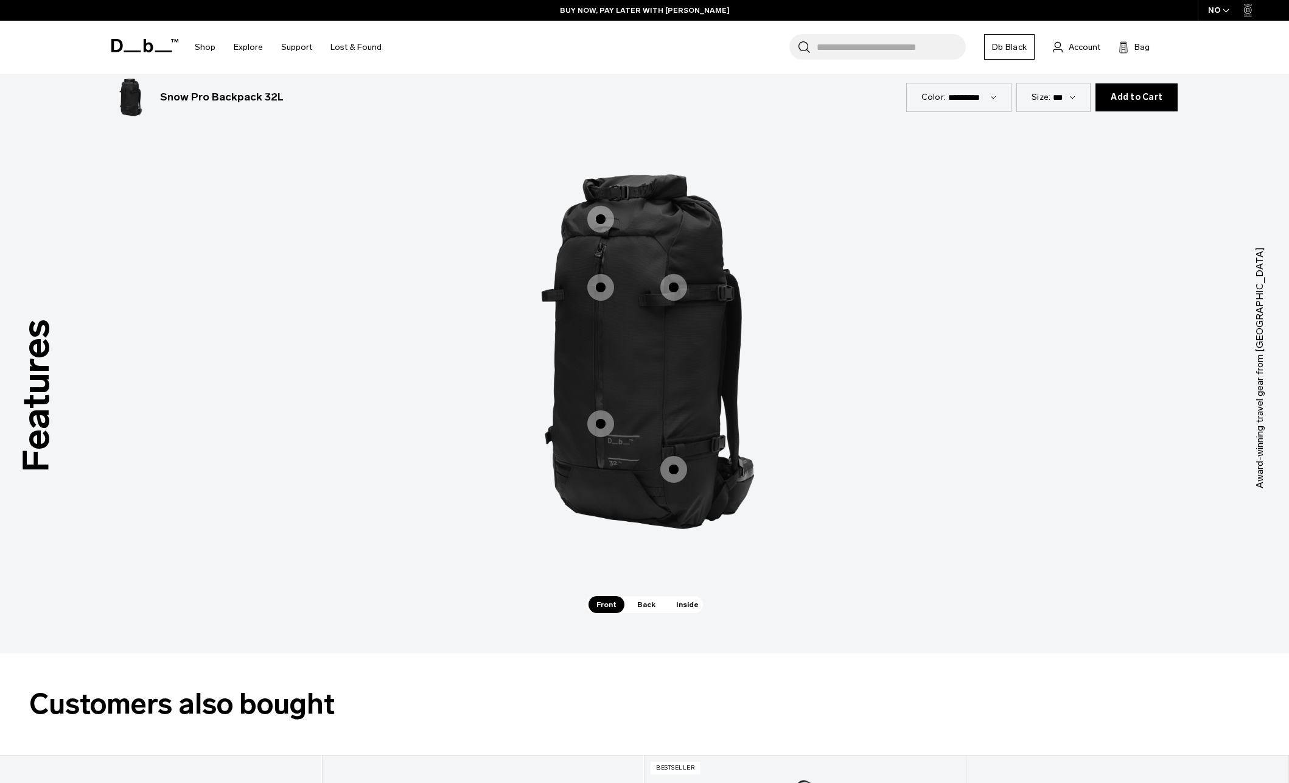
click at [595, 195] on div "Expandable Literage" at bounding box center [585, 203] width 27 height 27
click at [602, 209] on span "1 / 3" at bounding box center [601, 219] width 27 height 27
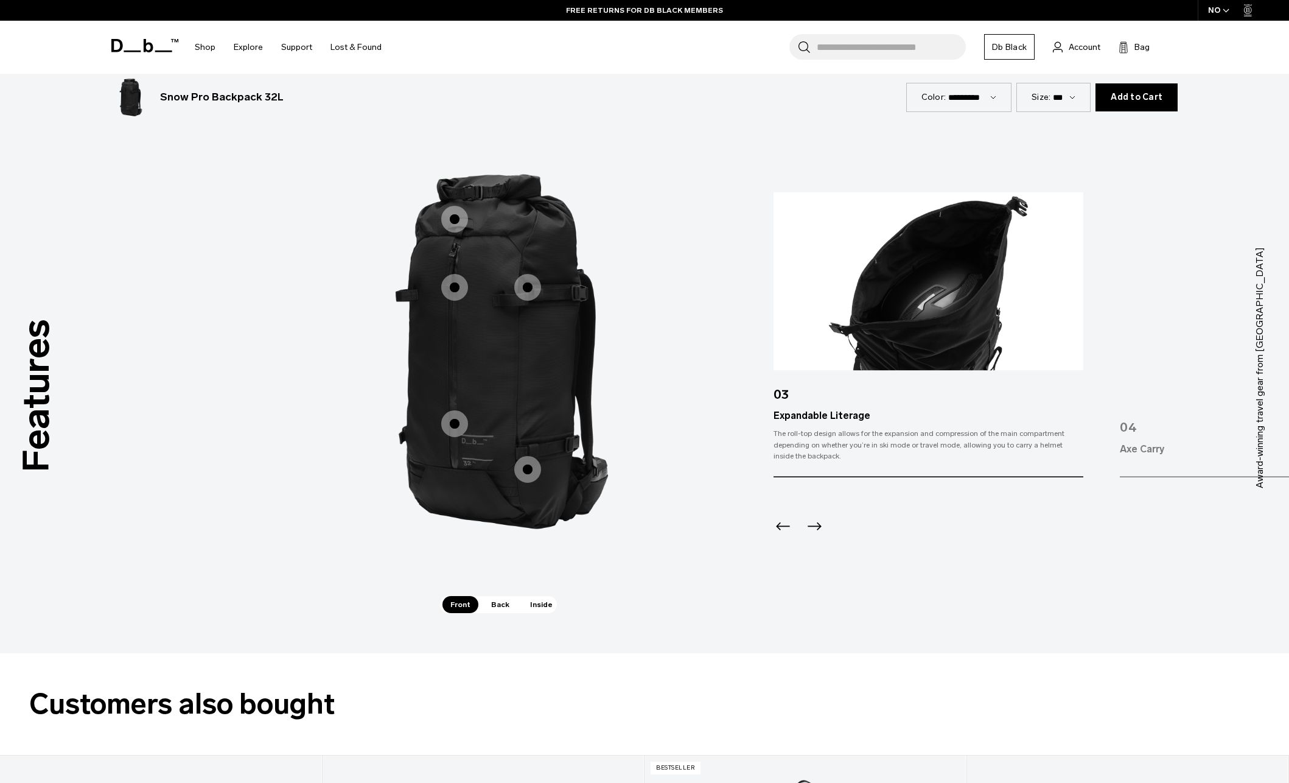
click at [453, 282] on span "1 / 3" at bounding box center [454, 287] width 27 height 27
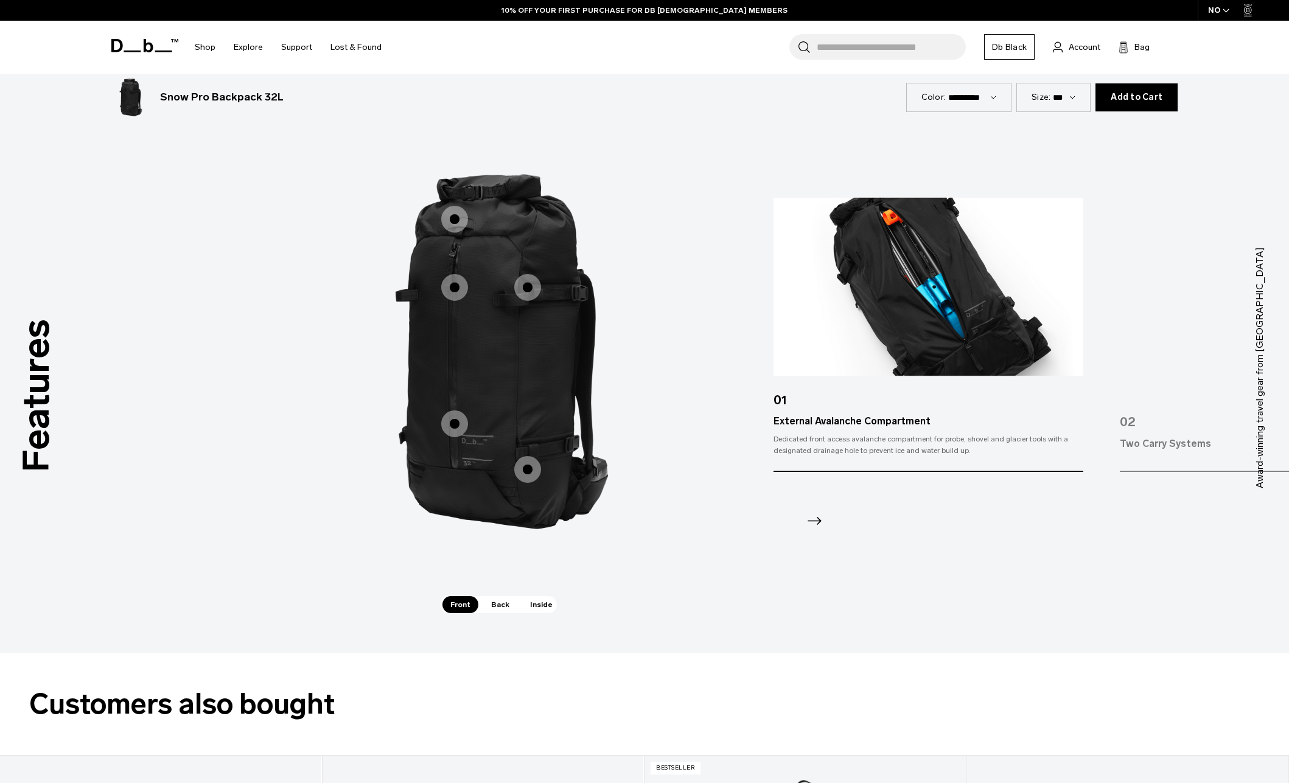
click at [524, 282] on span "1 / 3" at bounding box center [527, 287] width 27 height 27
click at [530, 287] on span "1 / 3" at bounding box center [527, 287] width 27 height 27
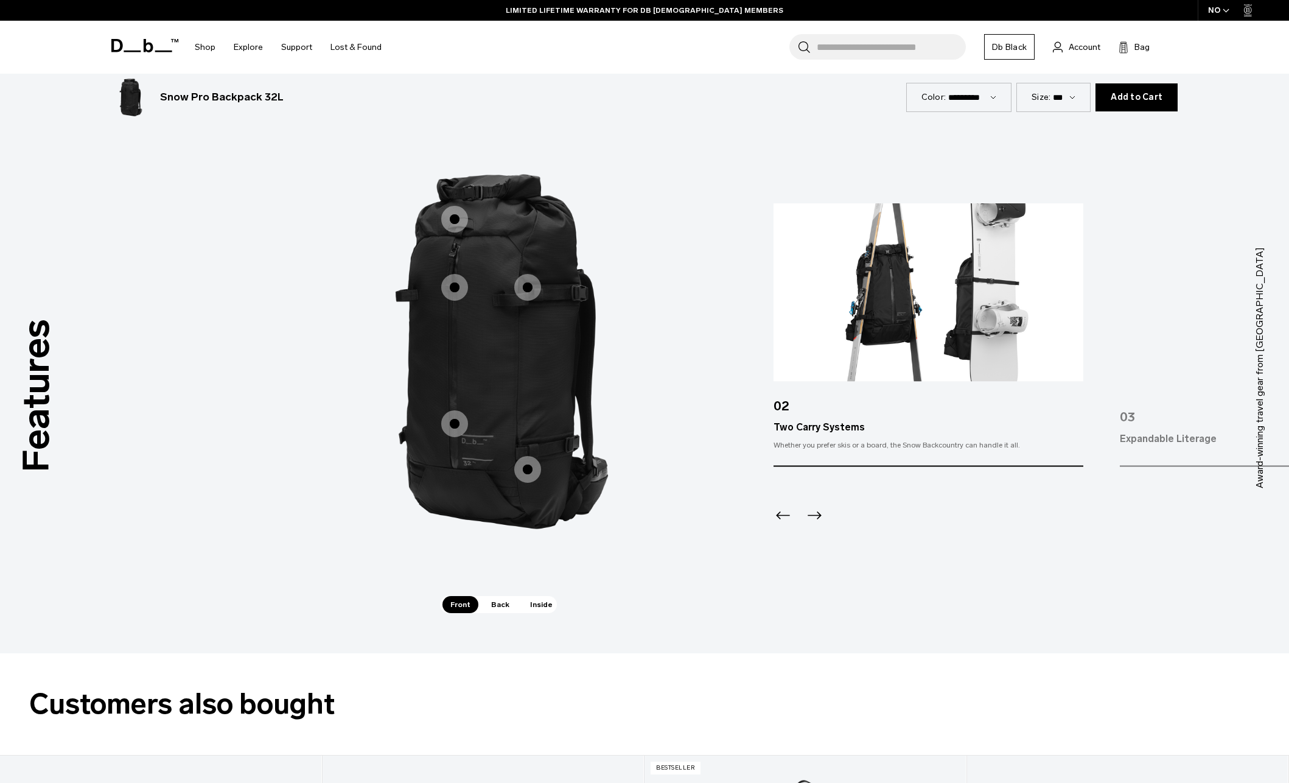
click at [456, 423] on span "1 / 3" at bounding box center [454, 423] width 27 height 27
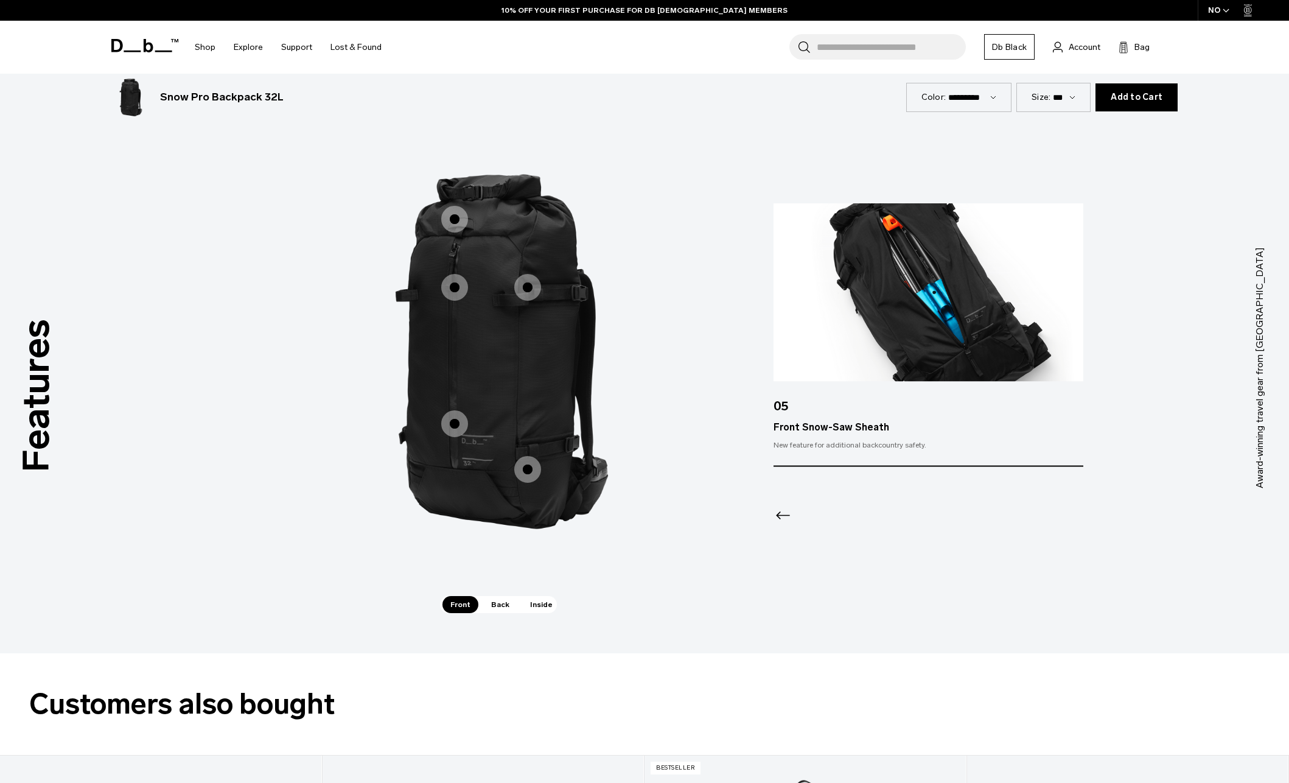
click at [520, 470] on span "1 / 3" at bounding box center [527, 469] width 27 height 27
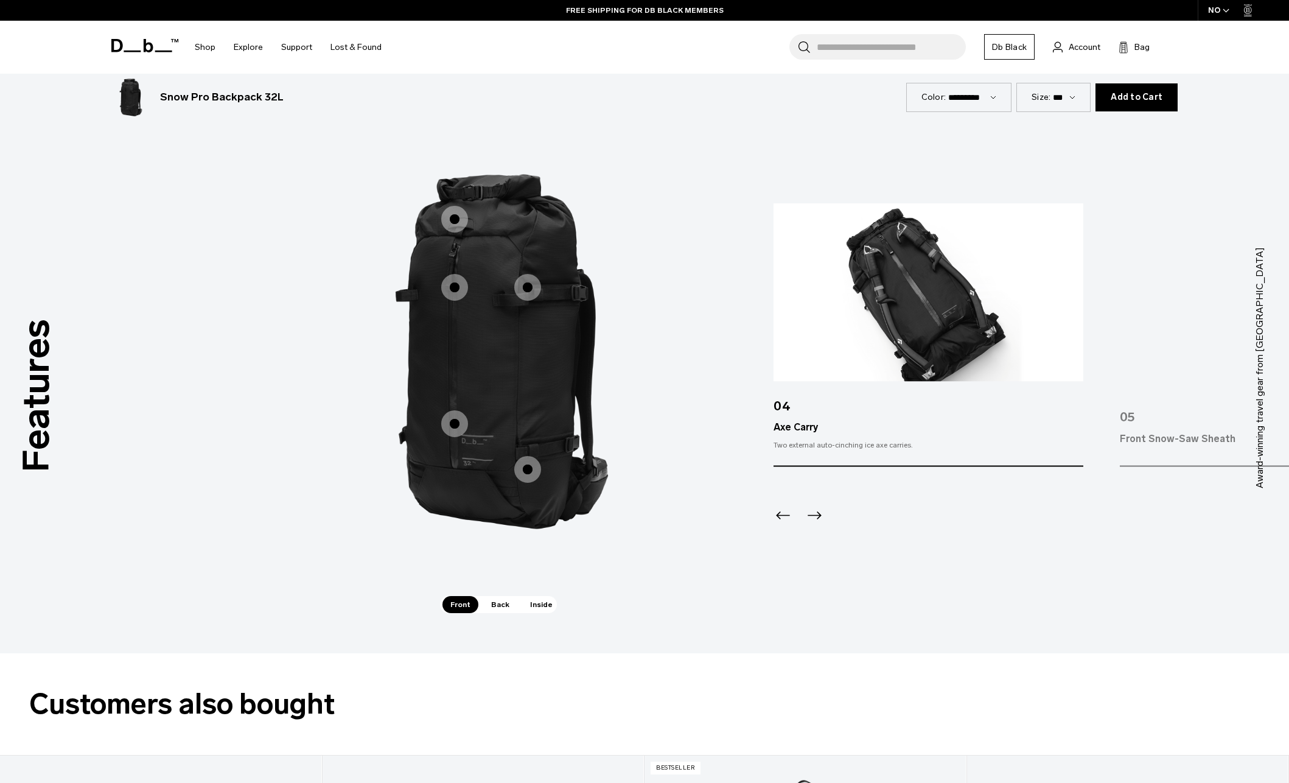
click at [815, 296] on img "4 / 5" at bounding box center [929, 292] width 310 height 178
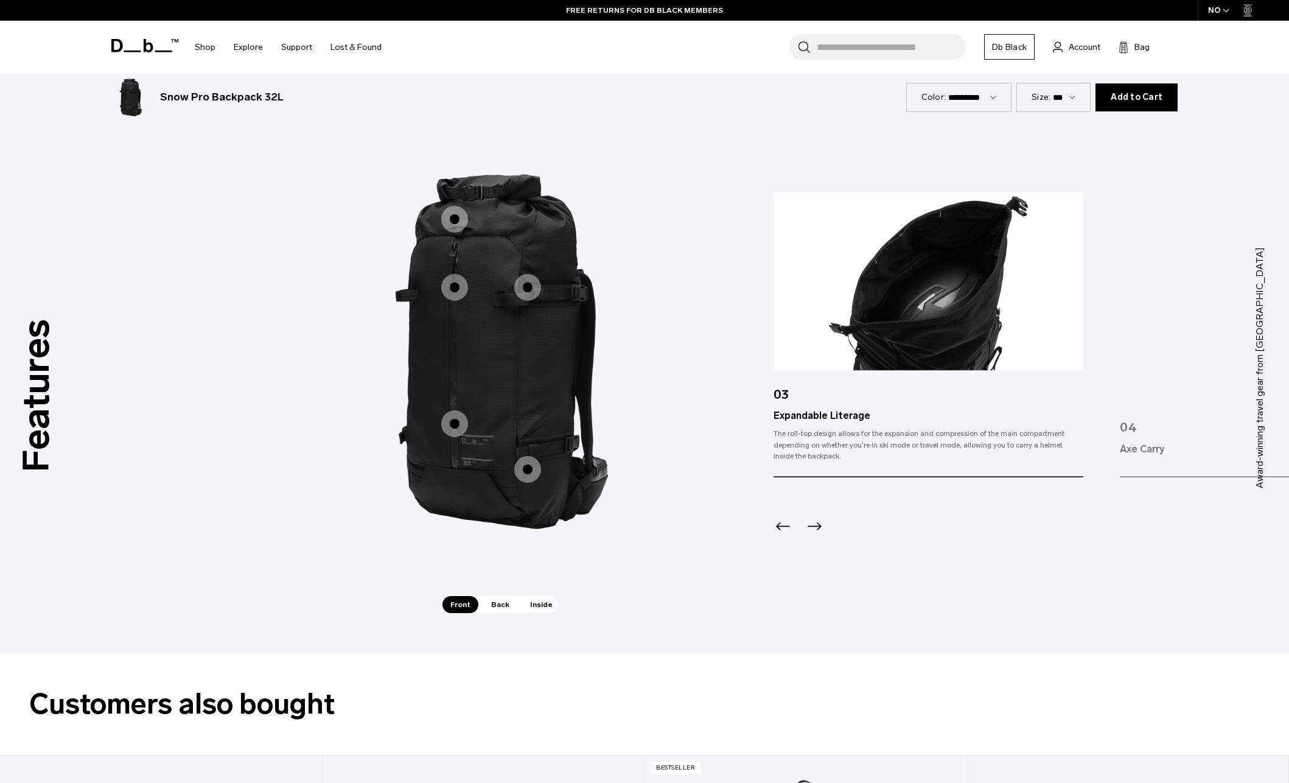
click at [1171, 293] on img "4 / 5" at bounding box center [1275, 281] width 310 height 178
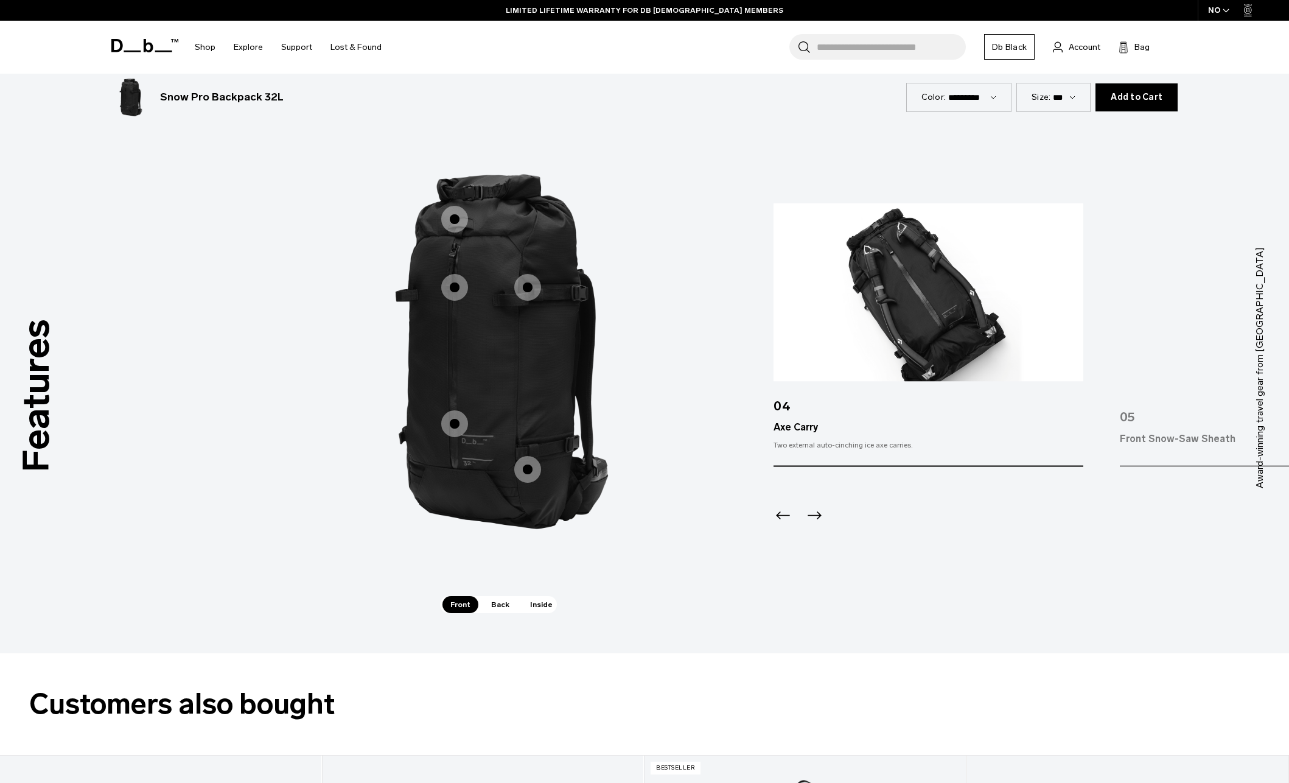
click at [1165, 303] on img "5 / 5" at bounding box center [1275, 292] width 310 height 178
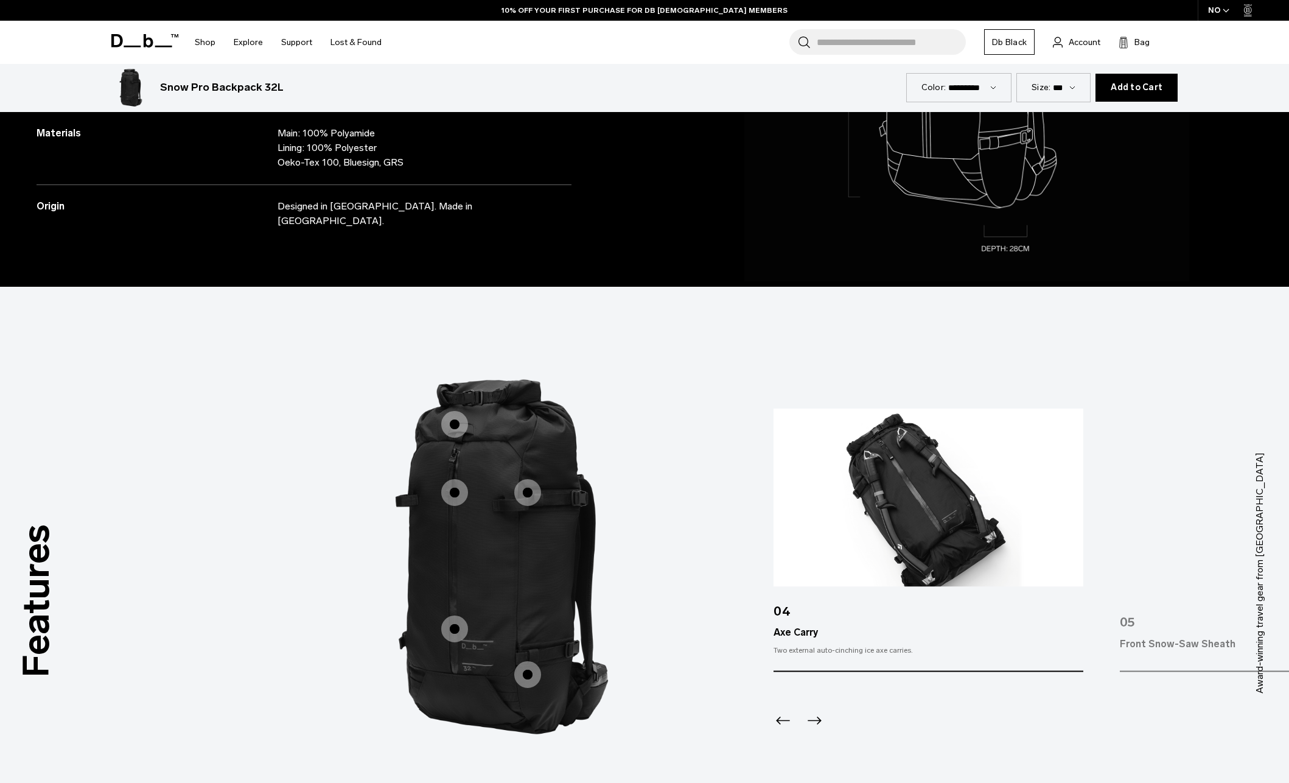
scroll to position [604, 0]
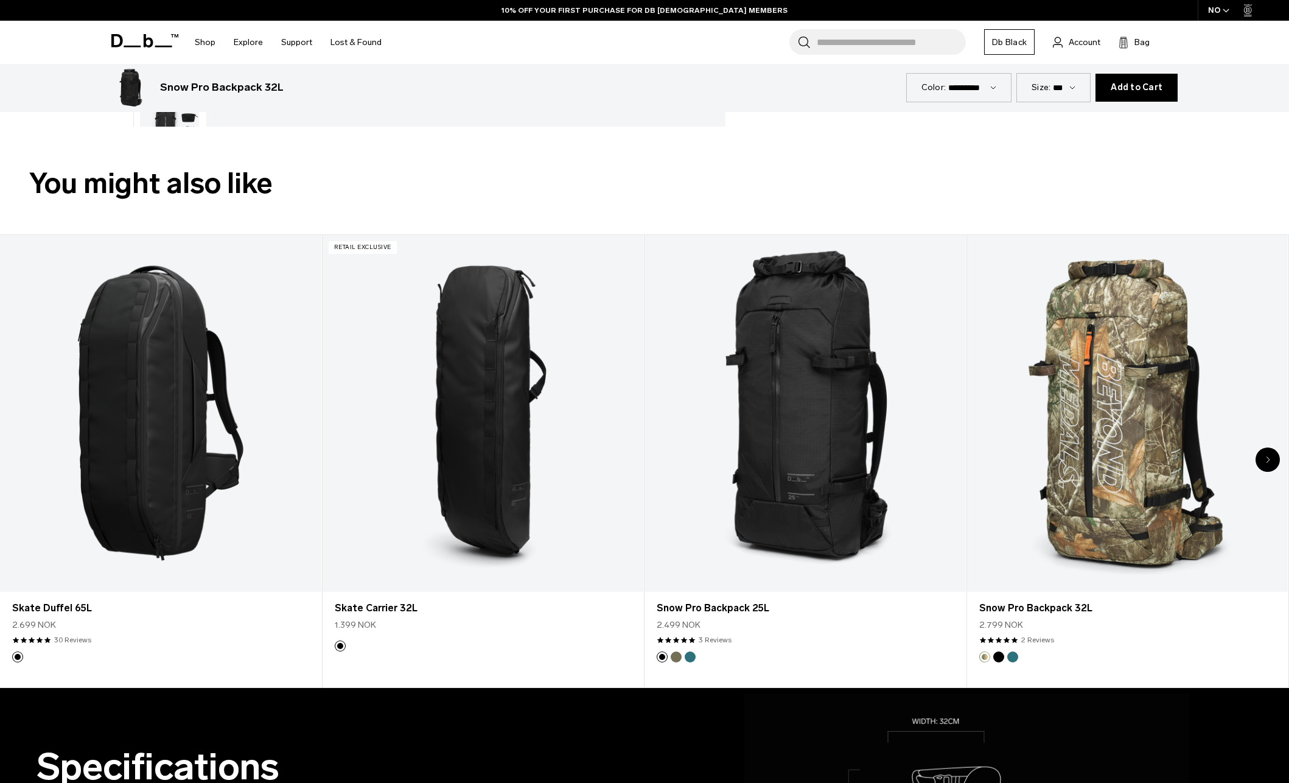
click at [1073, 99] on div "Size: *** ***" at bounding box center [1054, 87] width 74 height 29
click at [1073, 98] on div "Size: *** ***" at bounding box center [1054, 87] width 74 height 29
click at [1076, 82] on select "*** ***" at bounding box center [1064, 87] width 23 height 10
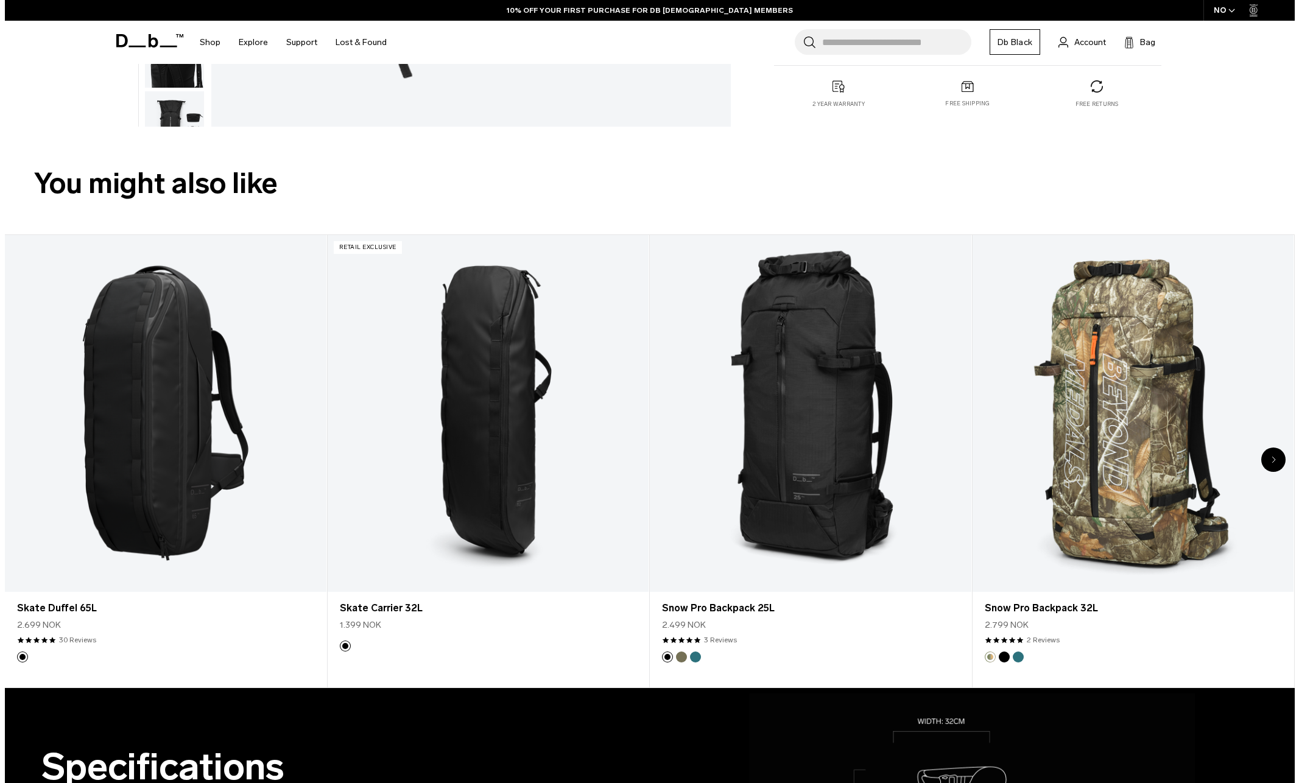
scroll to position [0, 0]
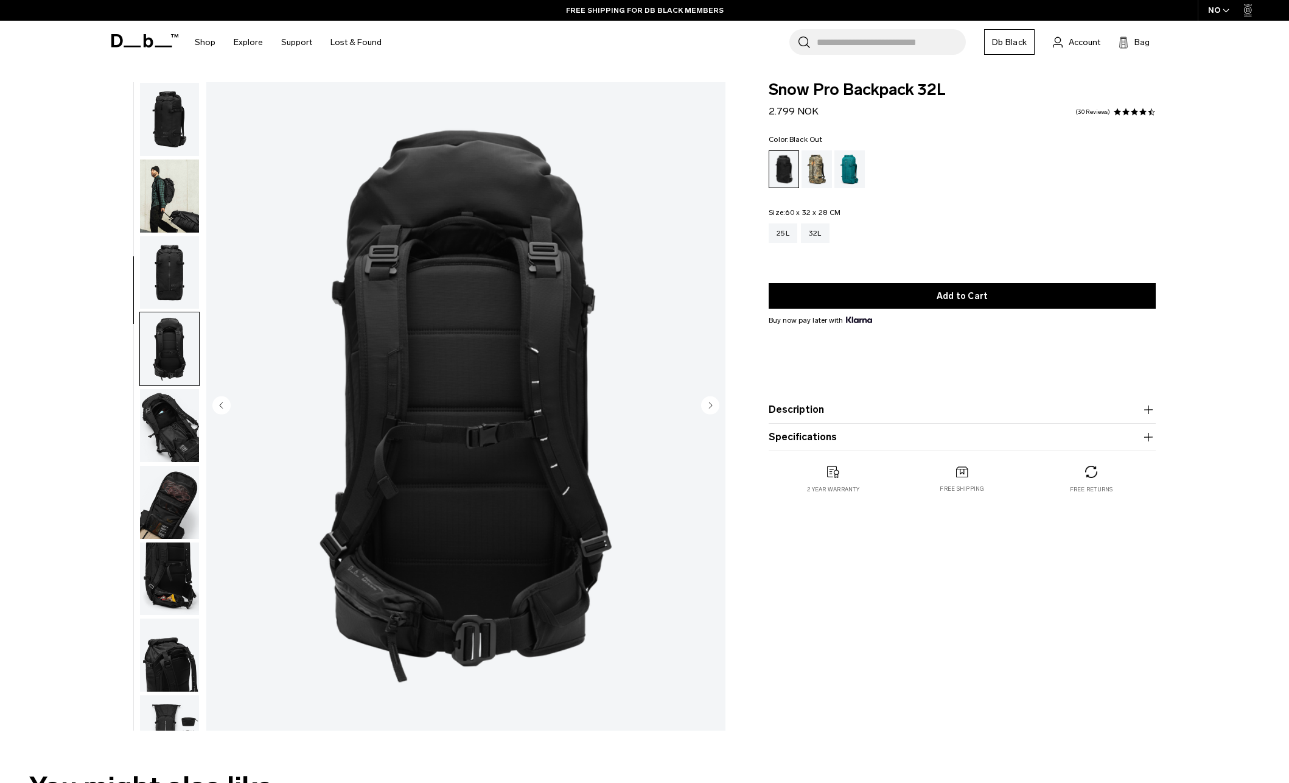
click at [727, 390] on div "04 / 11" at bounding box center [415, 409] width 636 height 654
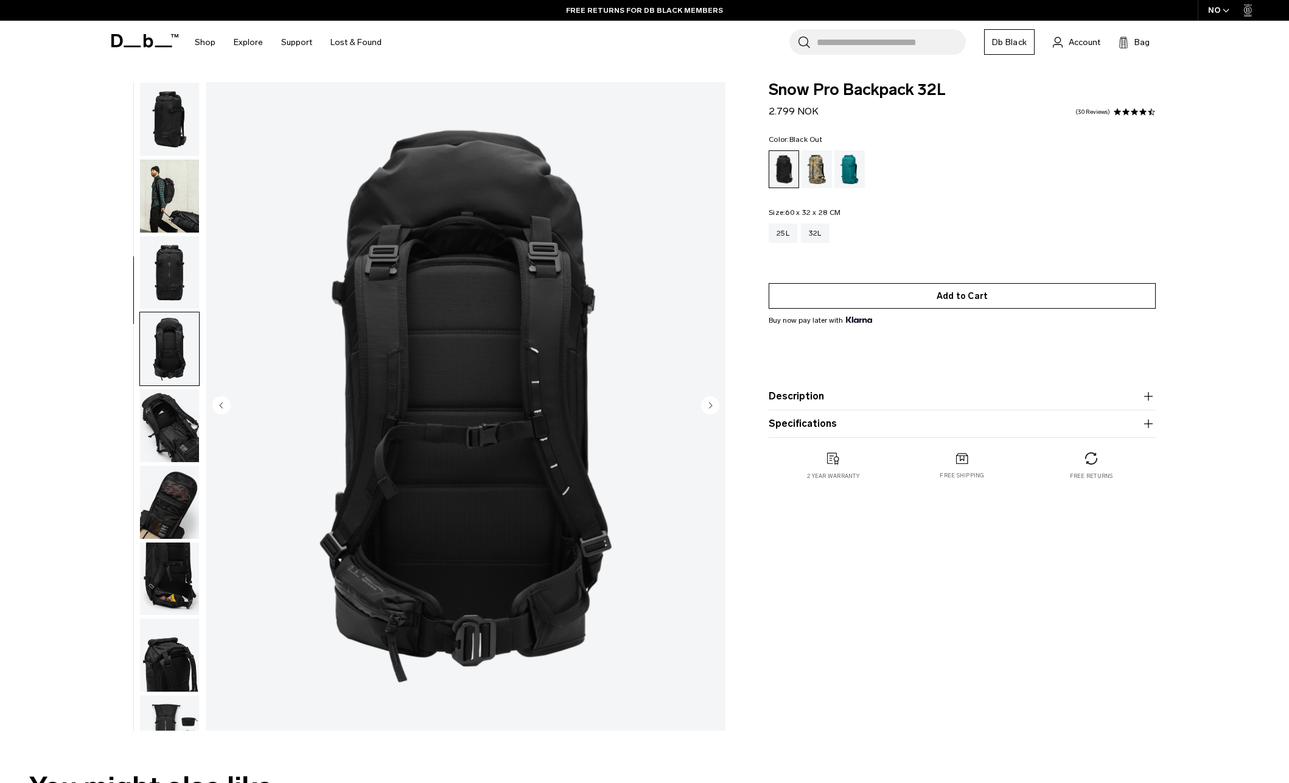
click at [1067, 307] on button "Add to Cart" at bounding box center [962, 296] width 387 height 26
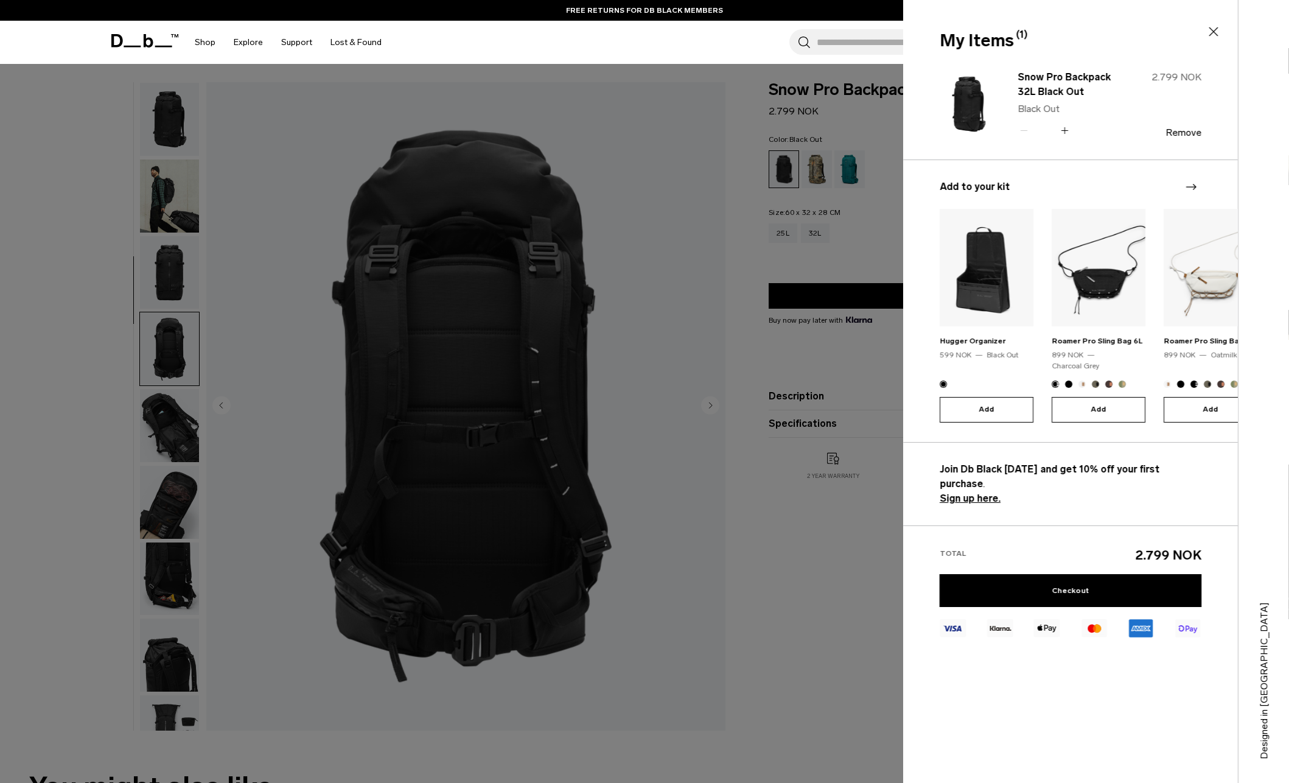
click at [821, 205] on div at bounding box center [644, 391] width 1289 height 783
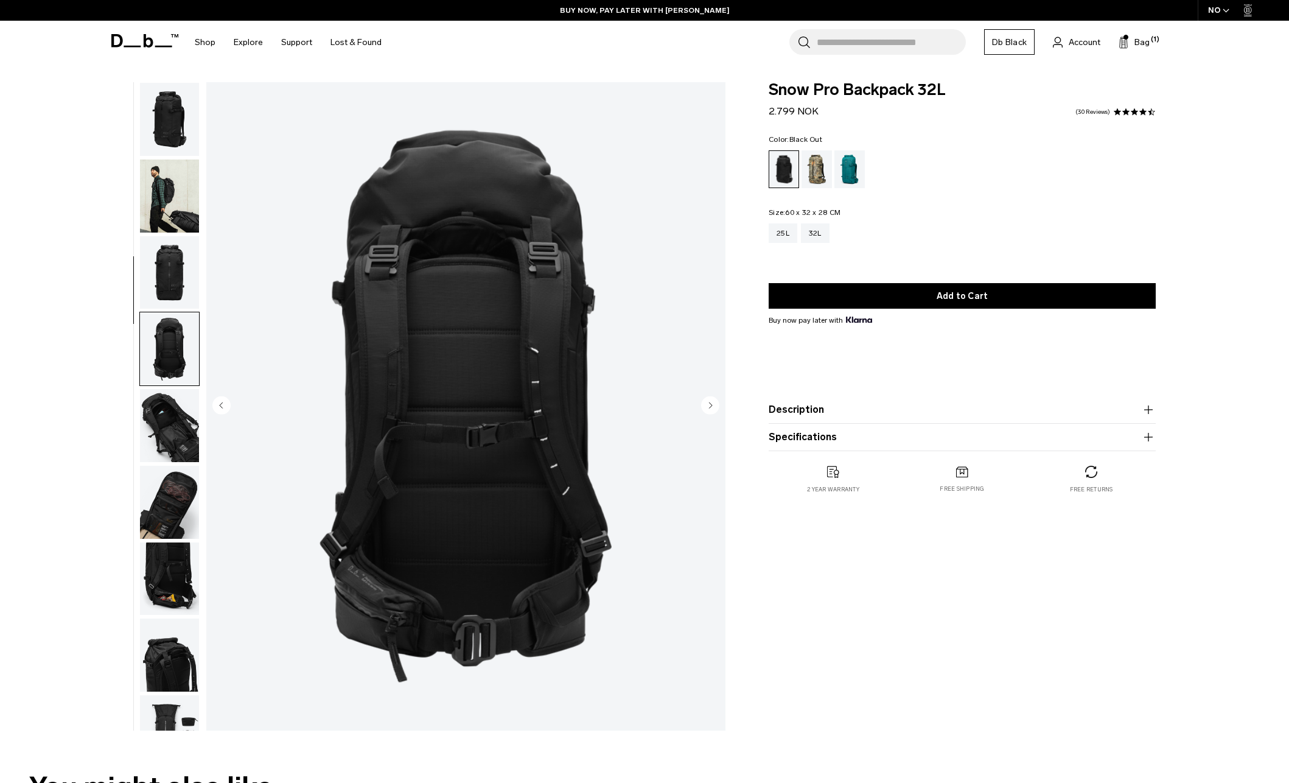
click at [1244, 212] on div "**********" at bounding box center [644, 409] width 1289 height 654
click at [1223, 13] on div "NO" at bounding box center [1219, 10] width 43 height 21
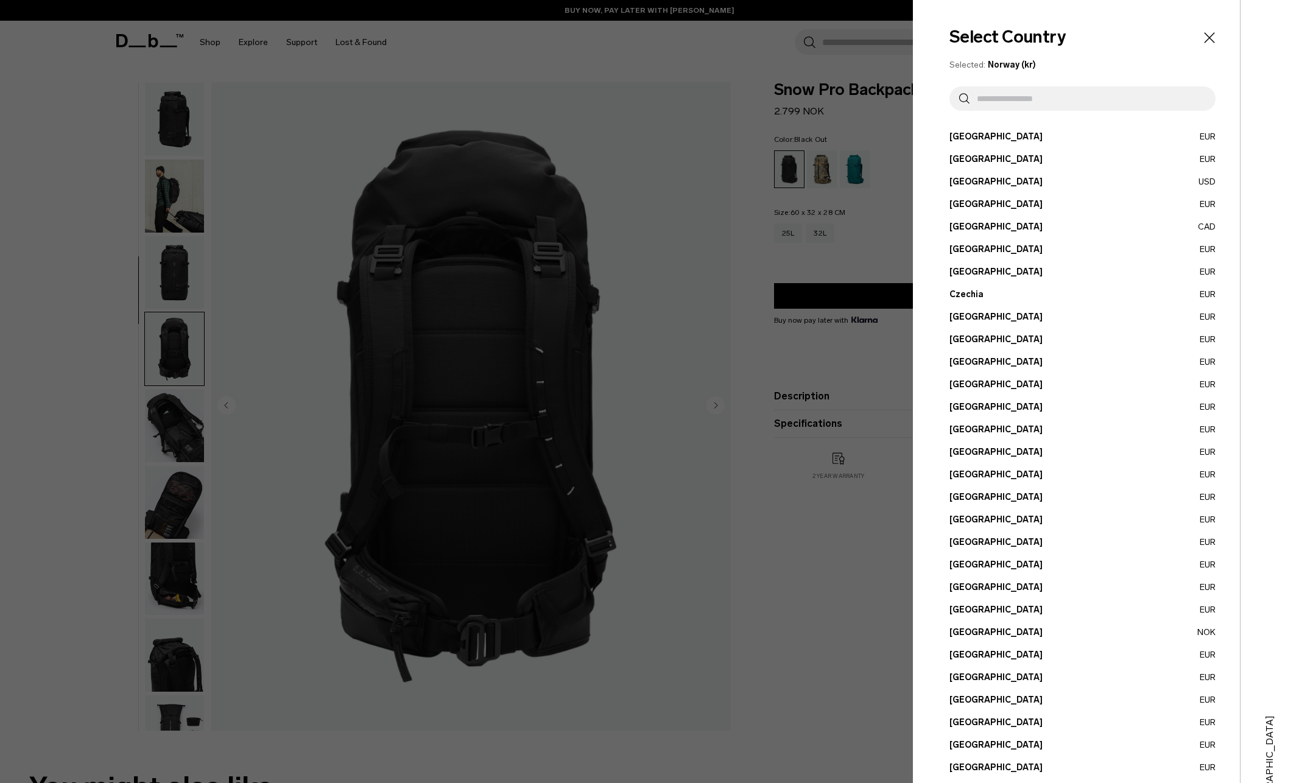
click at [1131, 89] on input "text" at bounding box center [1087, 98] width 236 height 24
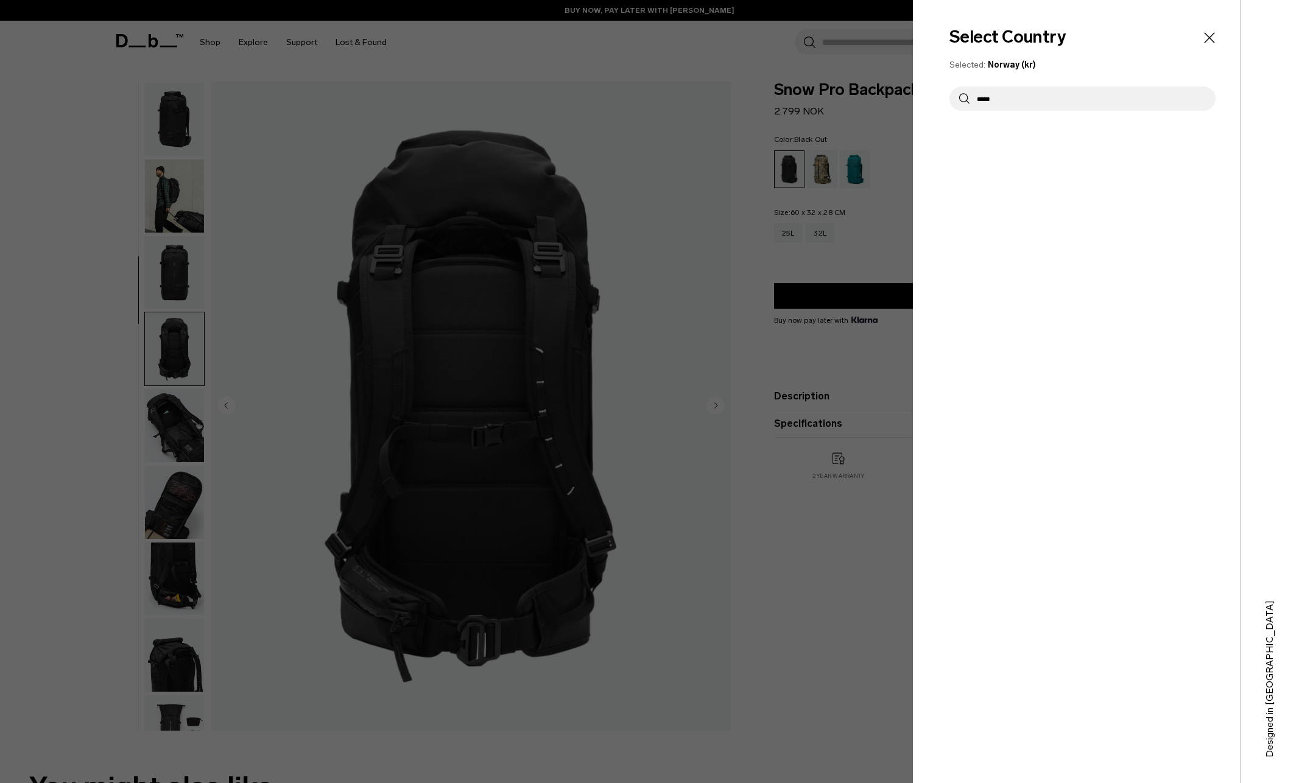
click at [1107, 100] on input "*****" at bounding box center [1087, 98] width 236 height 24
click at [1215, 43] on icon "Close" at bounding box center [1209, 37] width 17 height 17
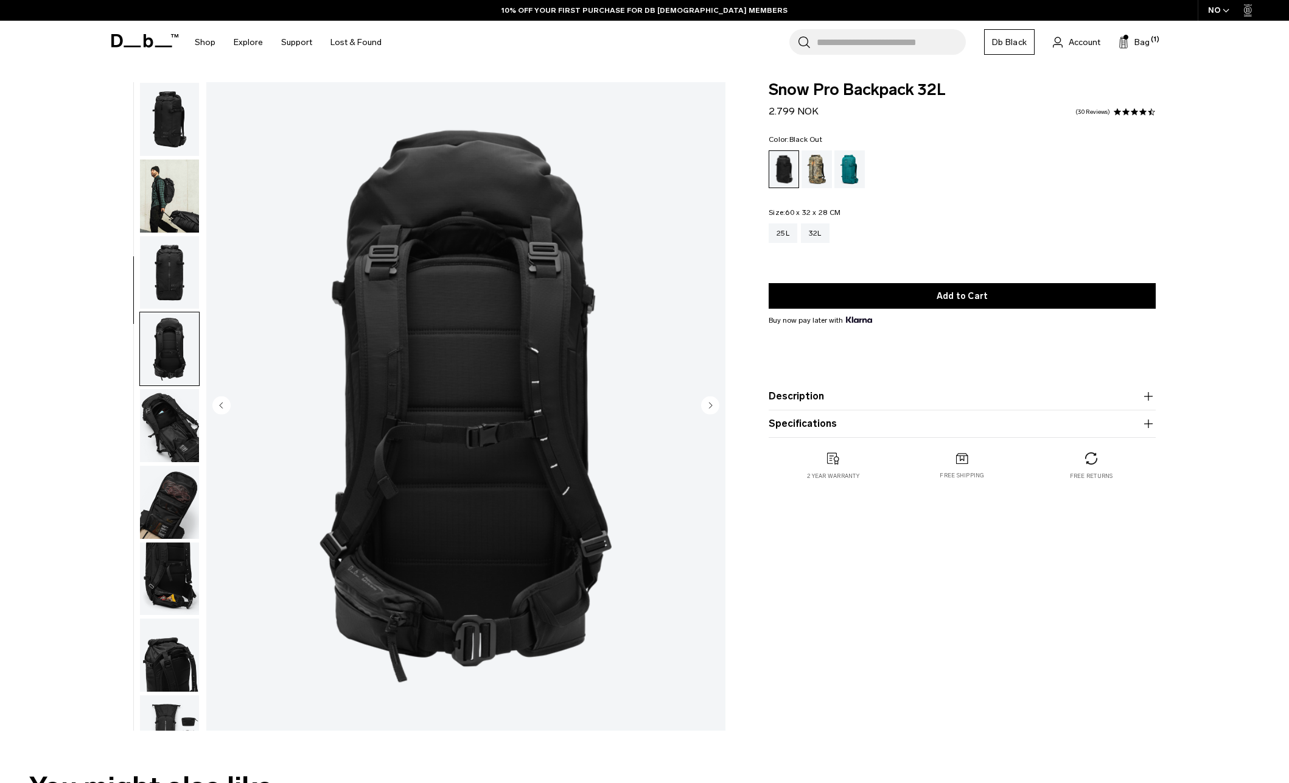
click at [1226, 17] on div "NO" at bounding box center [1219, 10] width 43 height 21
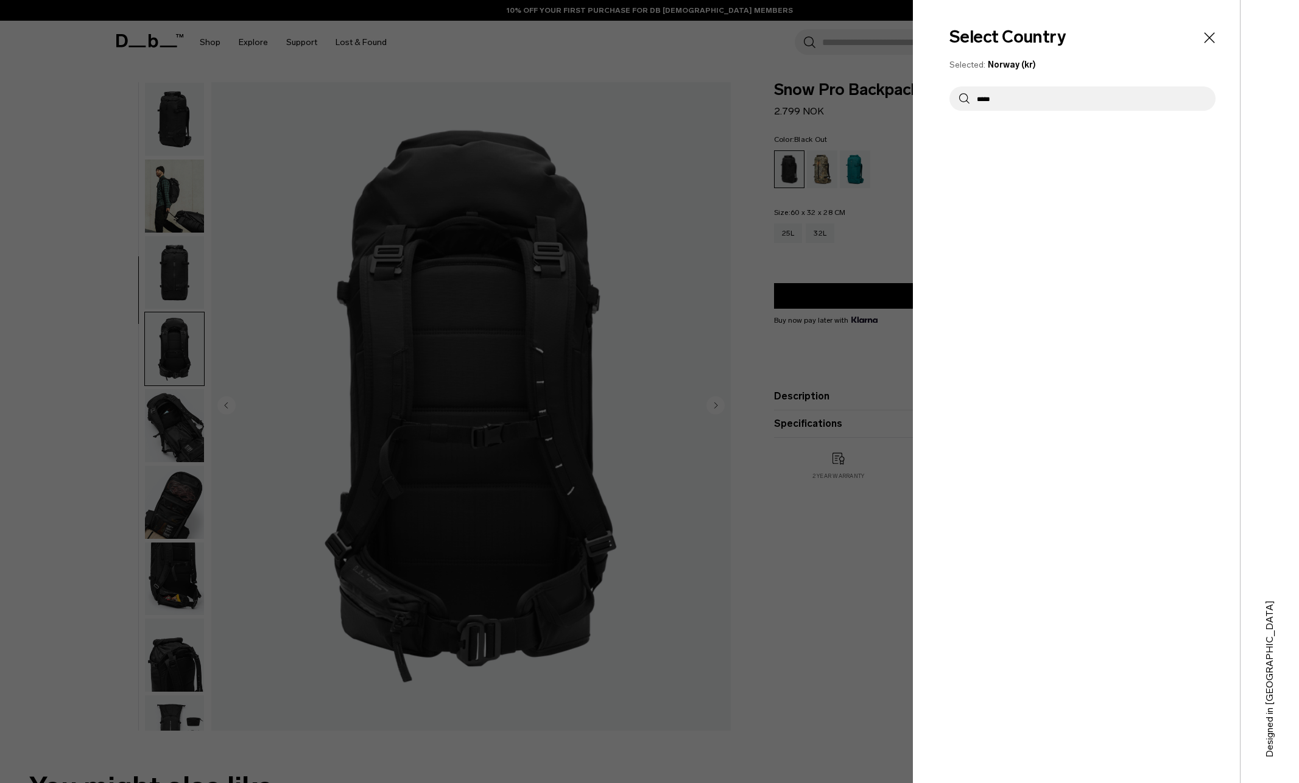
click at [1048, 87] on input "*****" at bounding box center [1087, 98] width 236 height 24
drag, startPoint x: 1072, startPoint y: 109, endPoint x: 1063, endPoint y: 106, distance: 9.1
click at [1072, 108] on div "Select Country Selected: Norway (kr) ***** Austria EUR Belgium EUR Brazil USD" at bounding box center [1076, 391] width 327 height 783
click at [1058, 105] on input "*****" at bounding box center [1087, 98] width 236 height 24
type input "*"
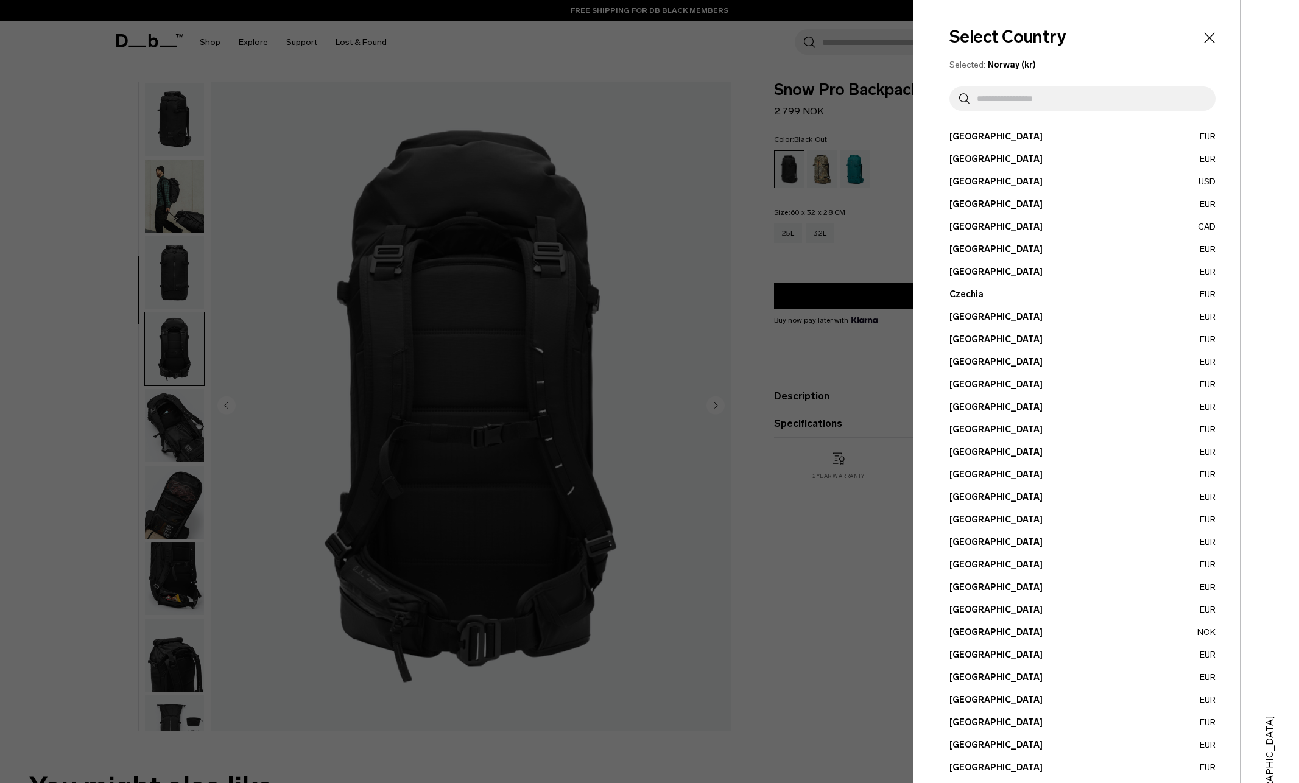
click at [1201, 41] on icon "Close" at bounding box center [1209, 37] width 17 height 17
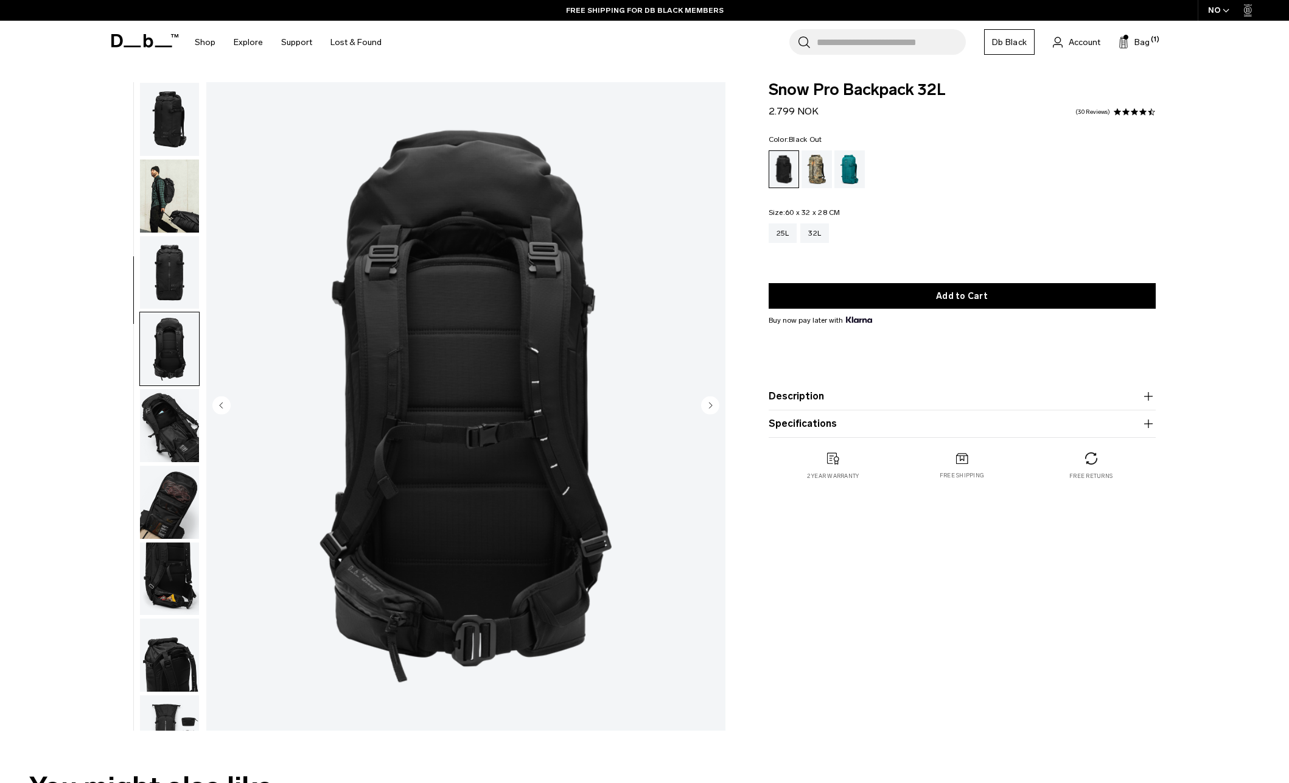
click at [1221, 72] on body "Skip to content BUY NOW, PAY LATER WITH KLARNA 10% OFF YOUR FIRST PURCHASE FOR …" at bounding box center [644, 391] width 1289 height 783
click at [813, 98] on span "Snow Pro Backpack 32L" at bounding box center [962, 90] width 387 height 16
click at [812, 97] on span "Snow Pro Backpack 32L" at bounding box center [962, 90] width 387 height 16
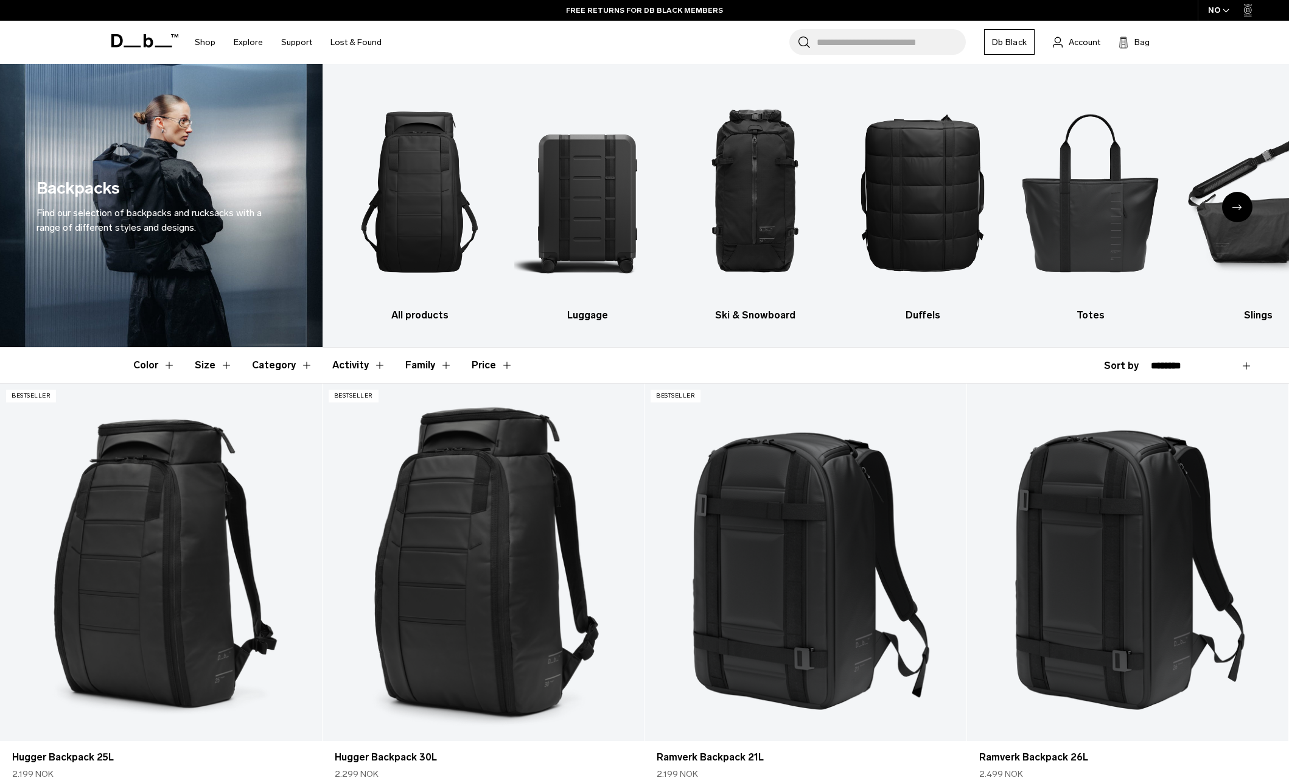
click at [155, 364] on button "Color" at bounding box center [154, 365] width 42 height 35
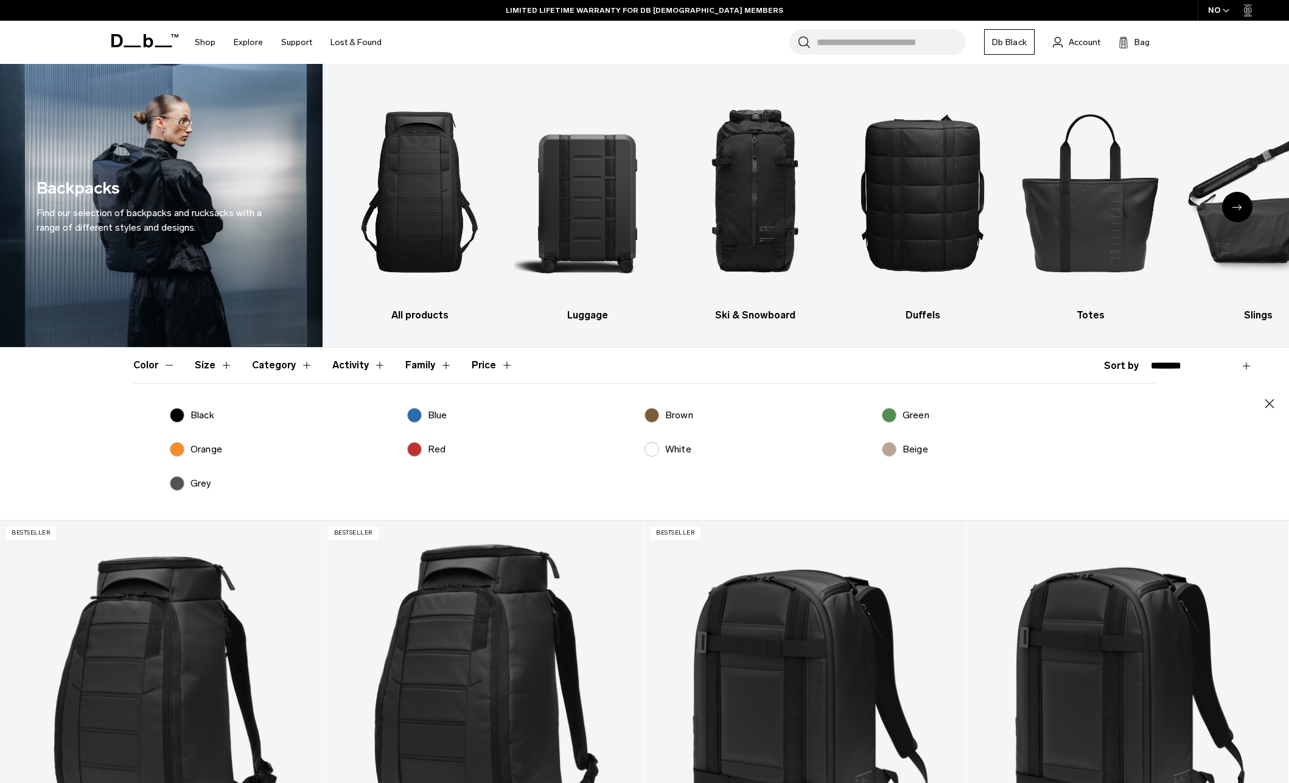
click at [184, 421] on label "Black" at bounding box center [192, 415] width 44 height 15
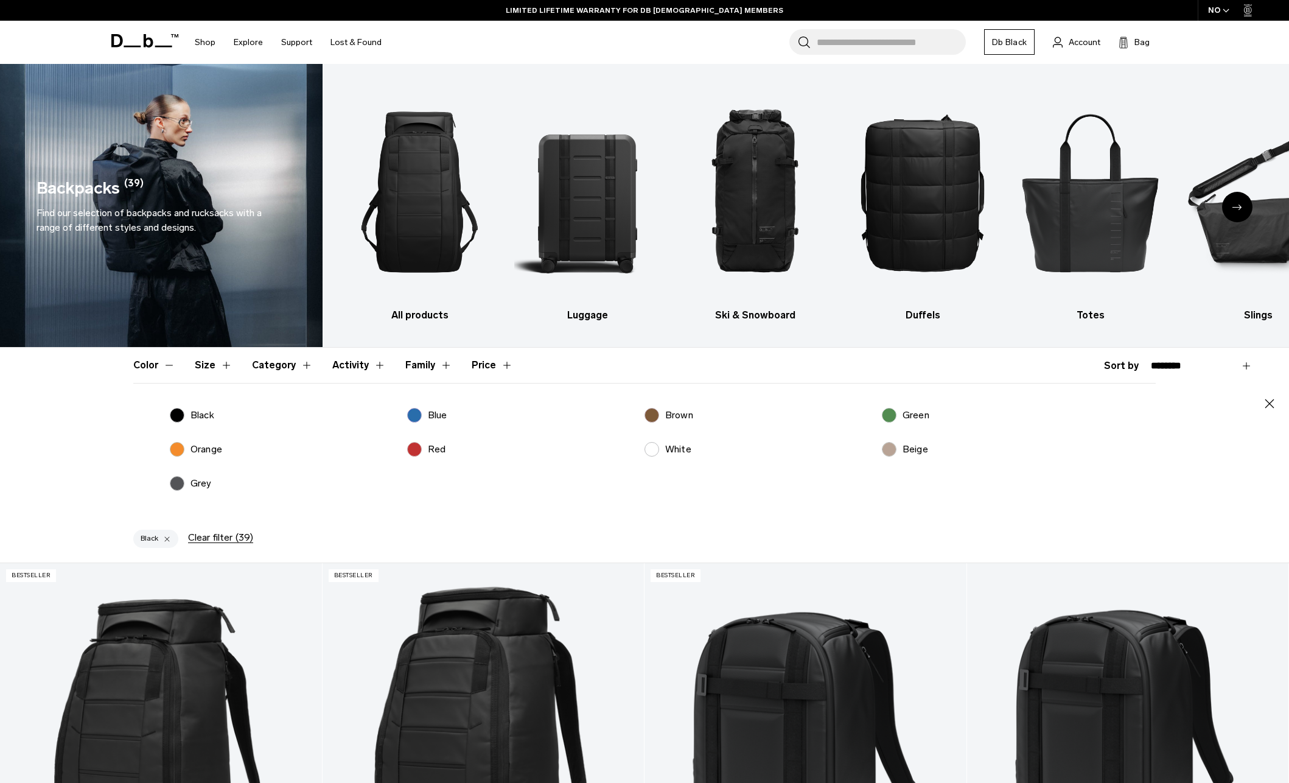
click at [1275, 400] on icon "button" at bounding box center [1270, 403] width 15 height 15
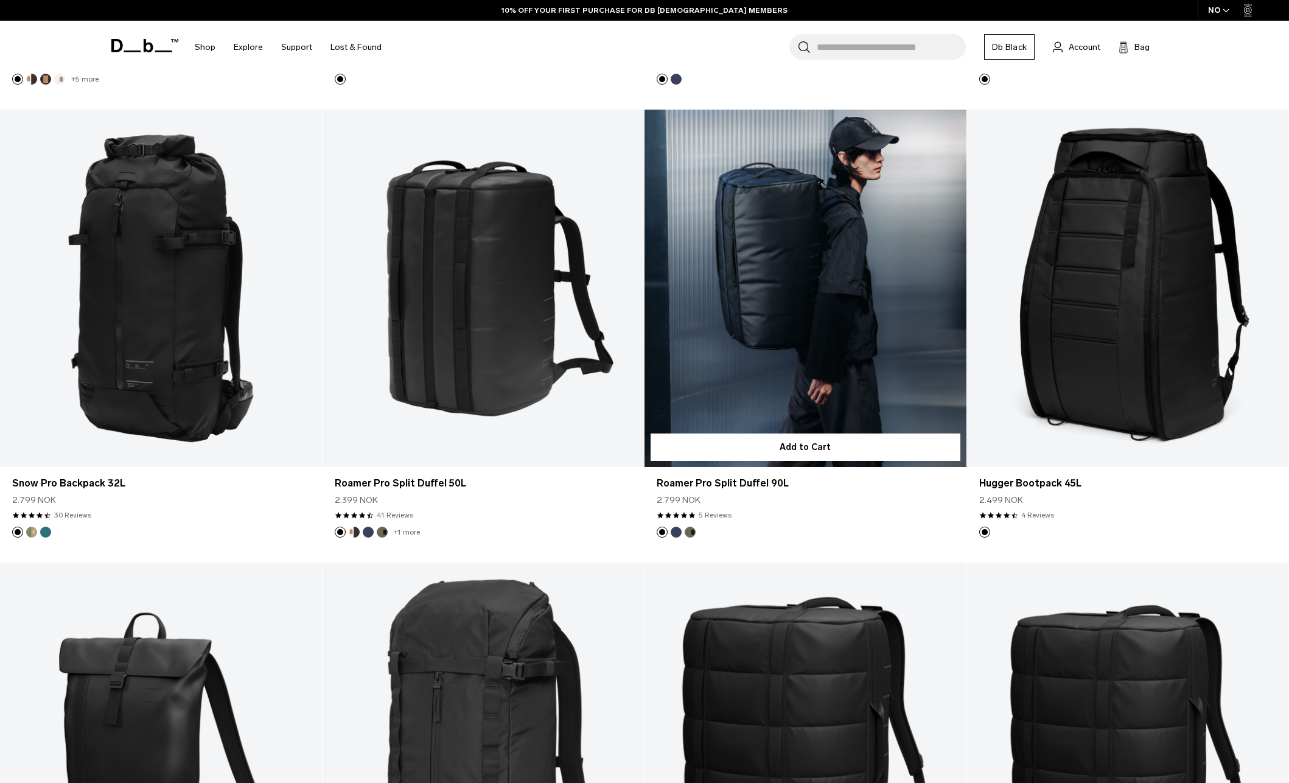
scroll to position [2152, 0]
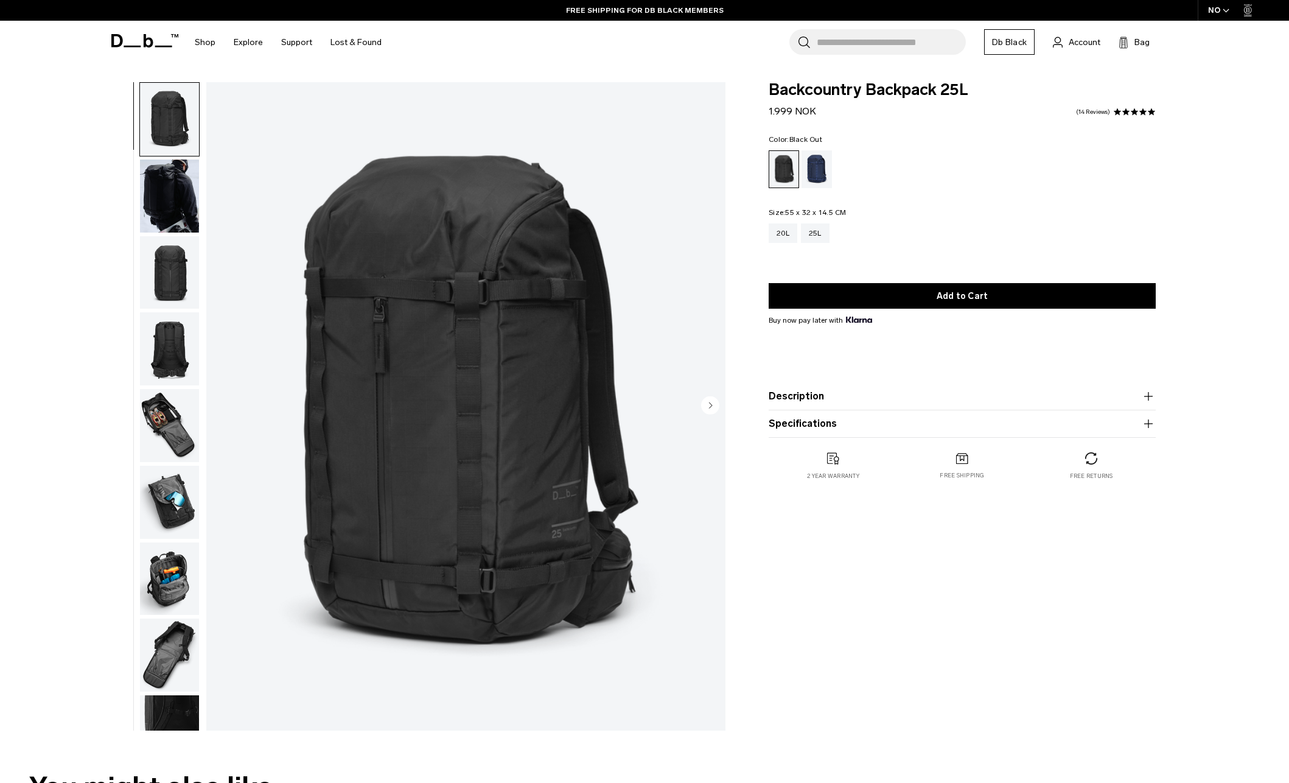
click at [155, 446] on img "button" at bounding box center [169, 425] width 59 height 73
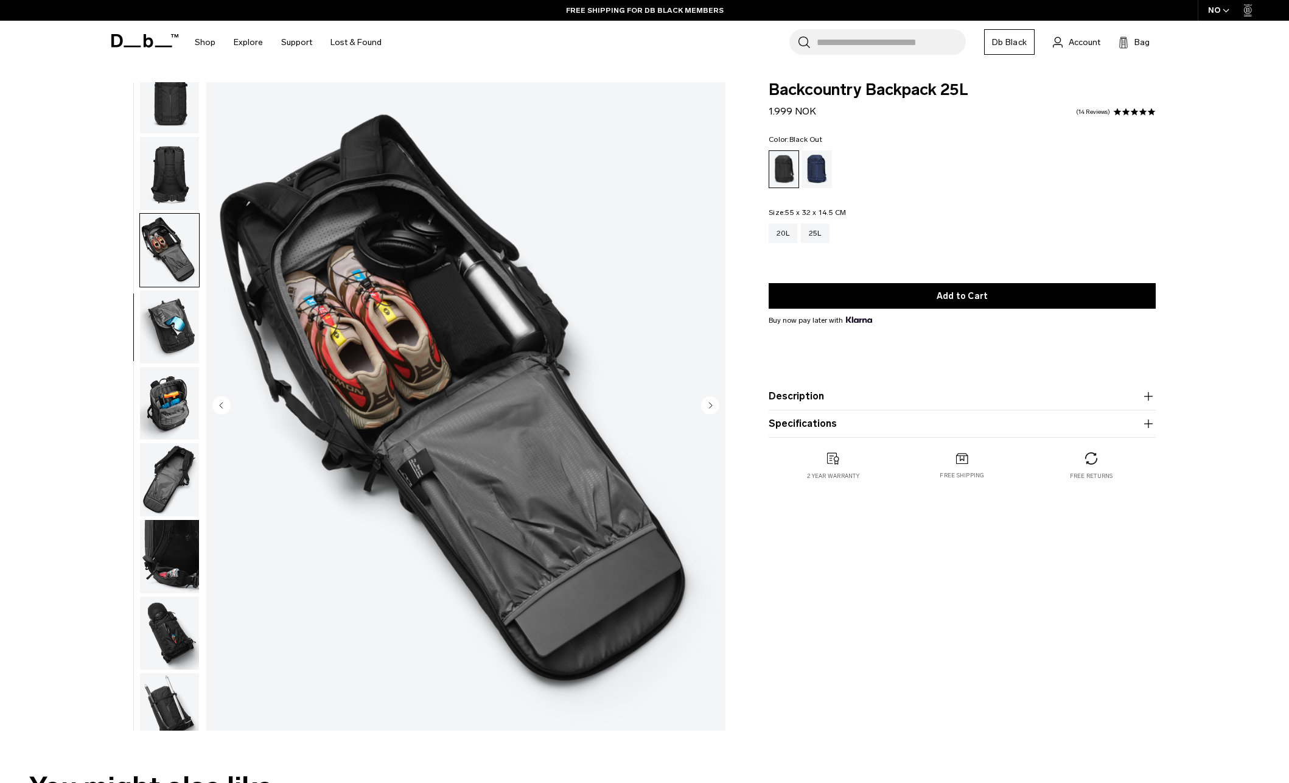
scroll to position [268, 0]
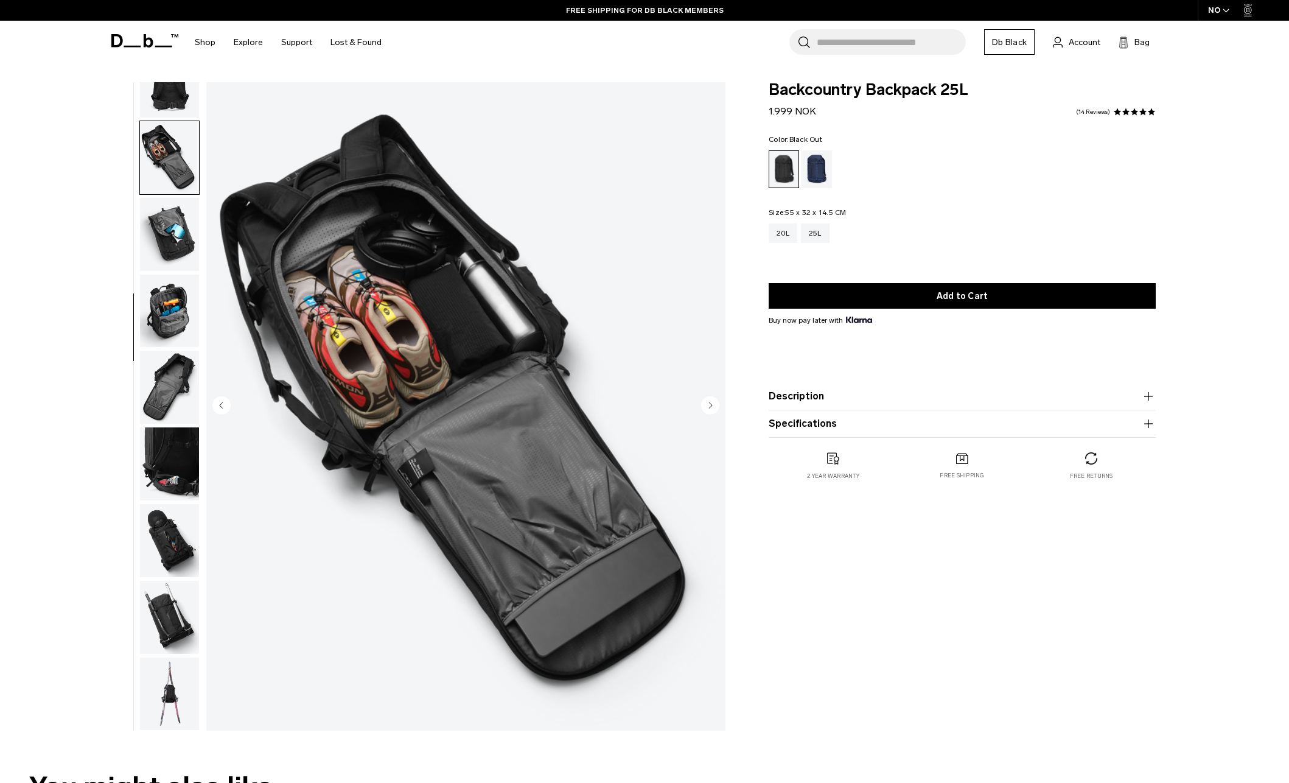
click at [170, 463] on img "button" at bounding box center [169, 463] width 59 height 73
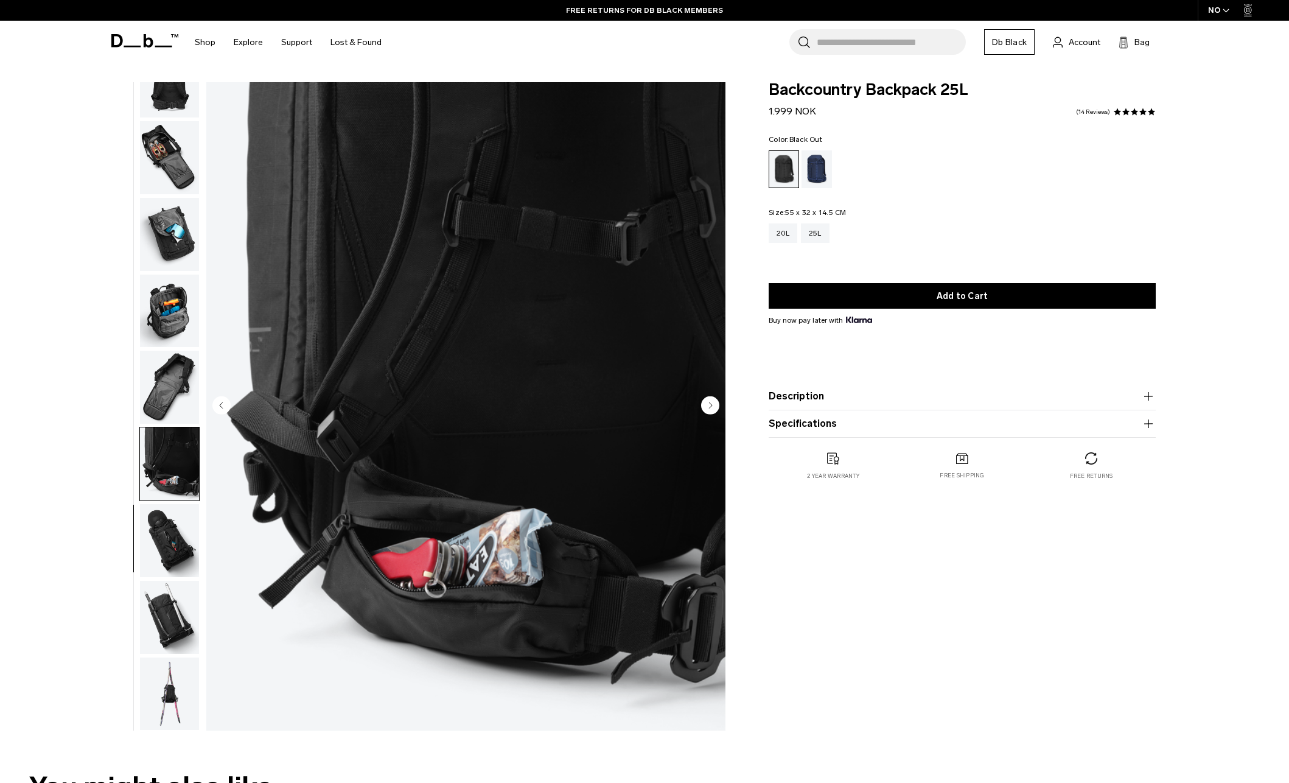
click at [171, 542] on img "button" at bounding box center [169, 540] width 59 height 73
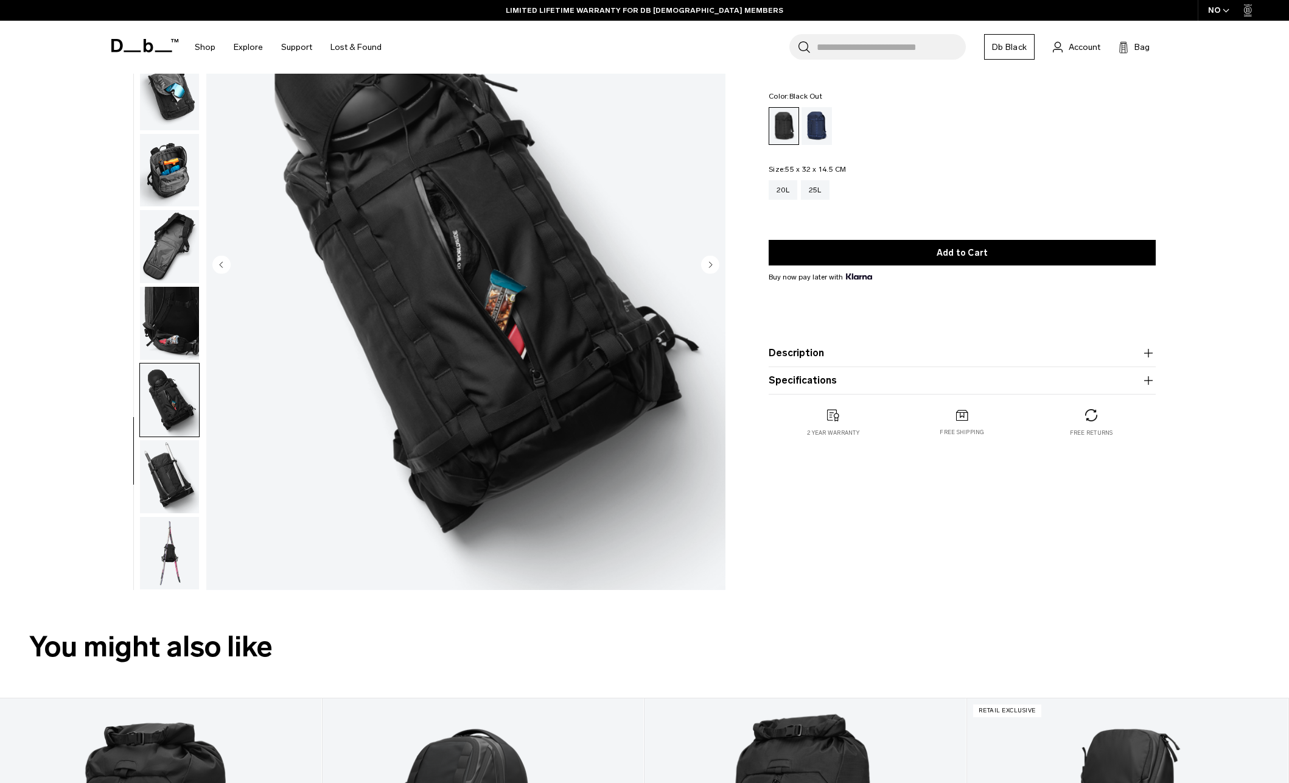
scroll to position [225, 0]
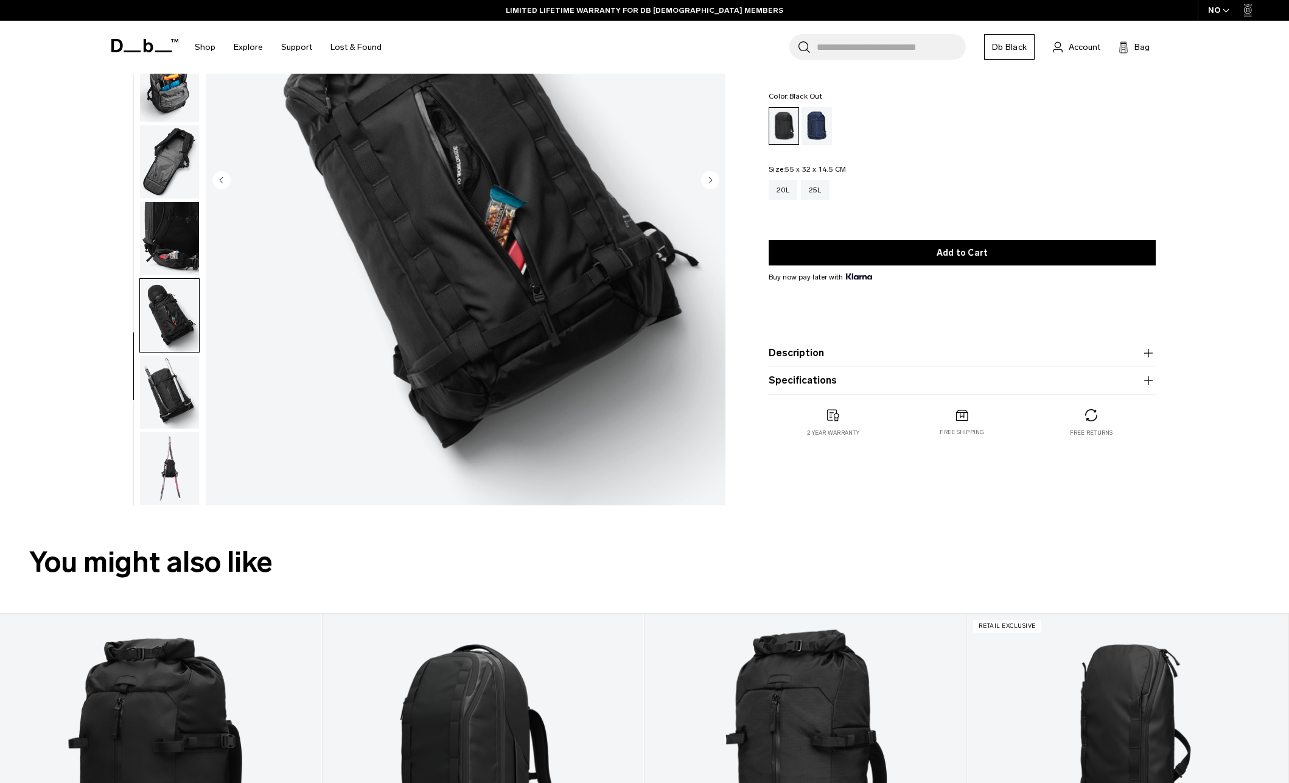
click at [160, 462] on img "button" at bounding box center [169, 468] width 59 height 73
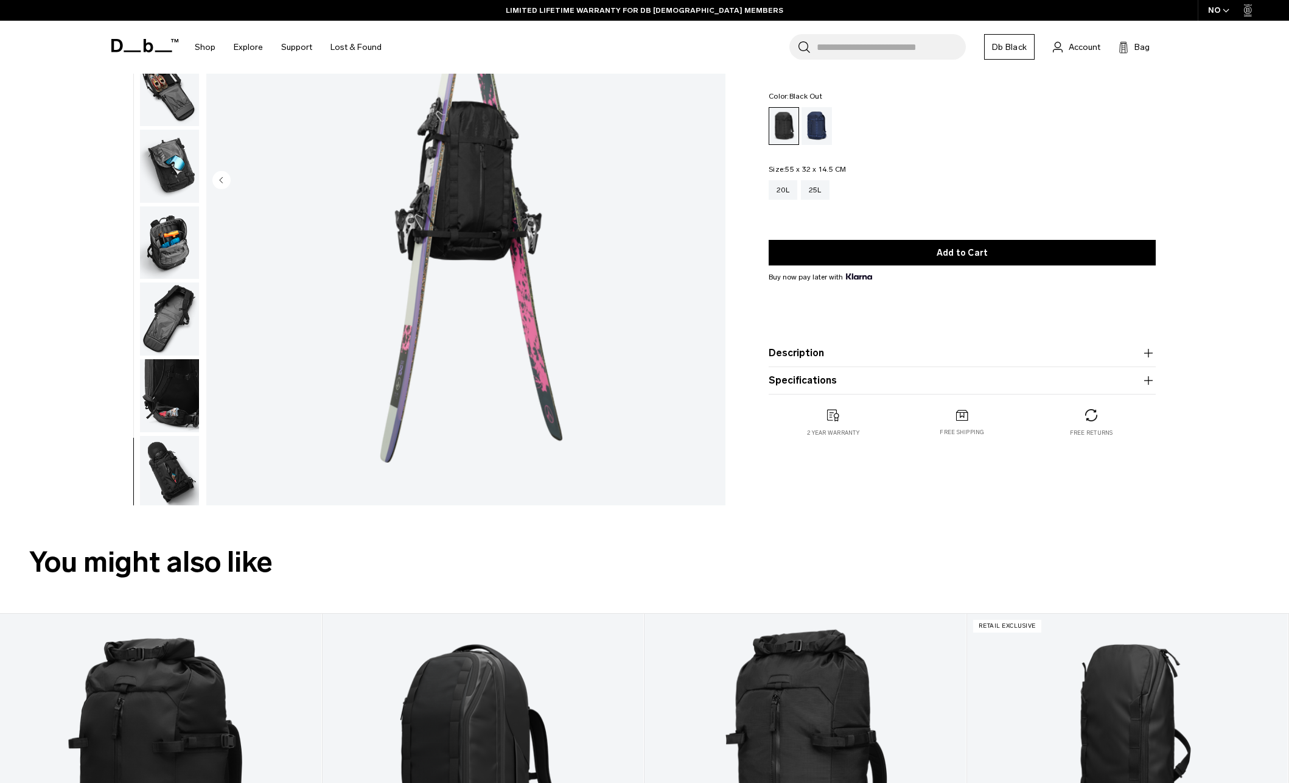
scroll to position [0, 0]
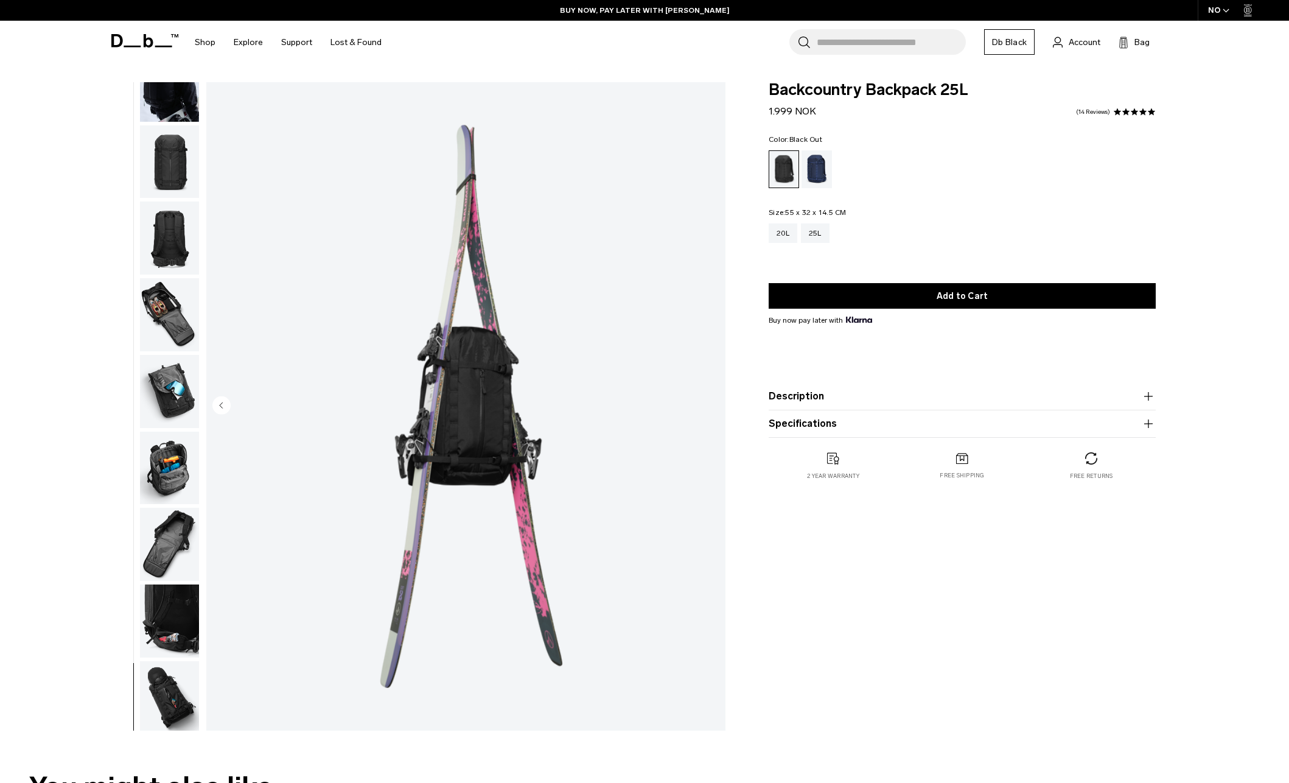
click at [156, 597] on img "button" at bounding box center [169, 620] width 59 height 73
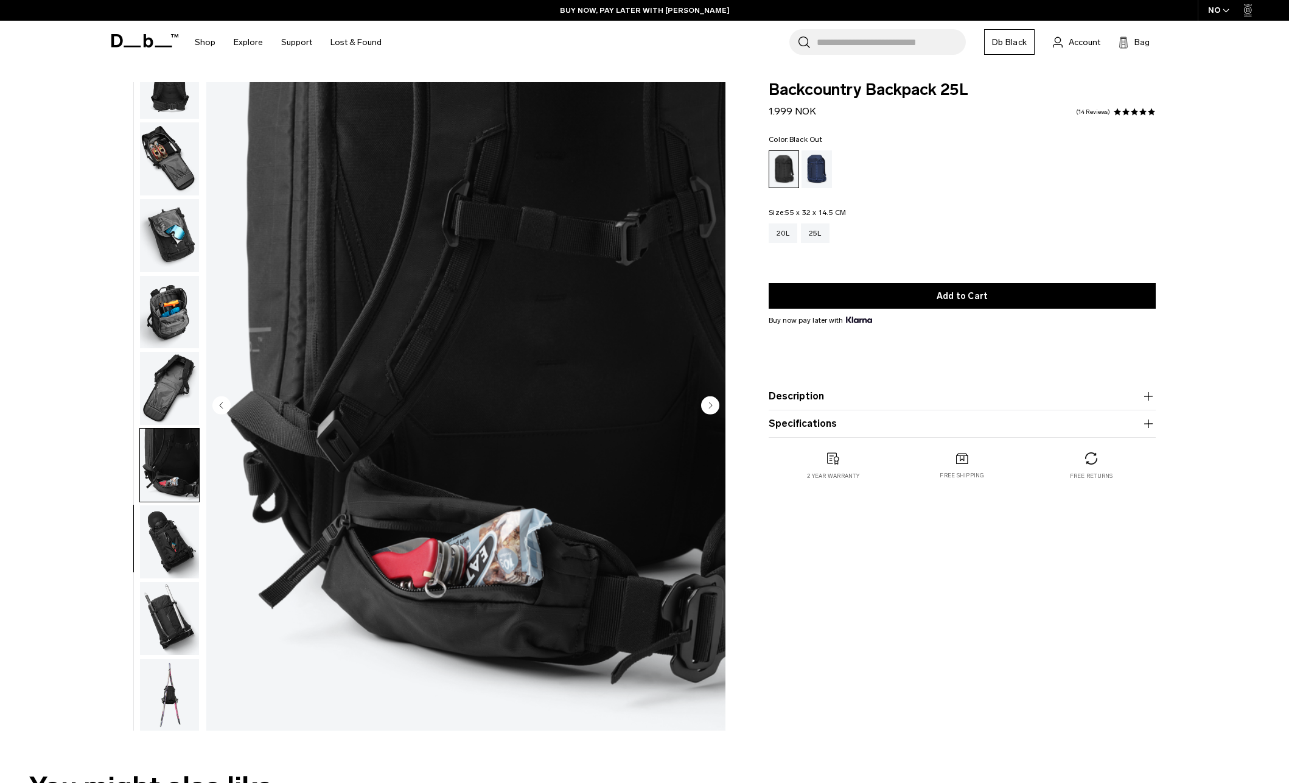
scroll to position [268, 0]
click at [172, 619] on img "button" at bounding box center [169, 617] width 59 height 73
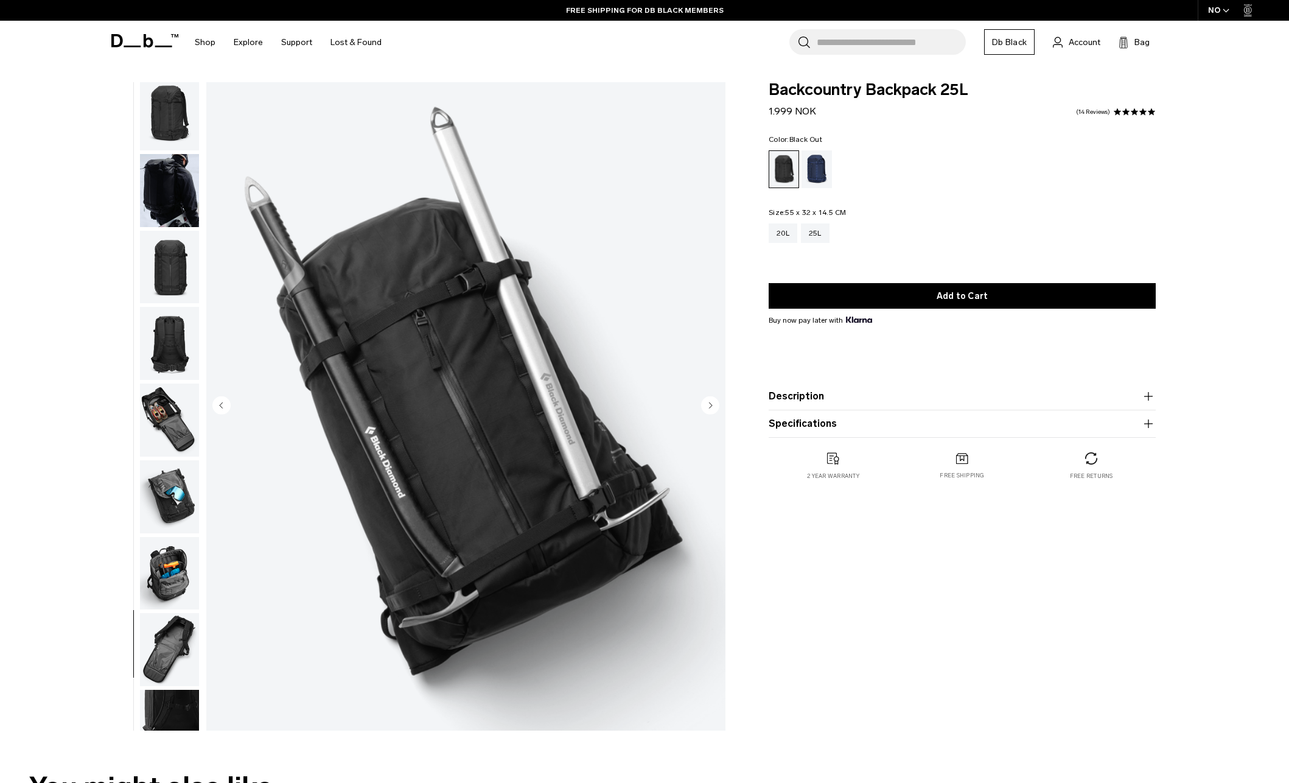
scroll to position [0, 0]
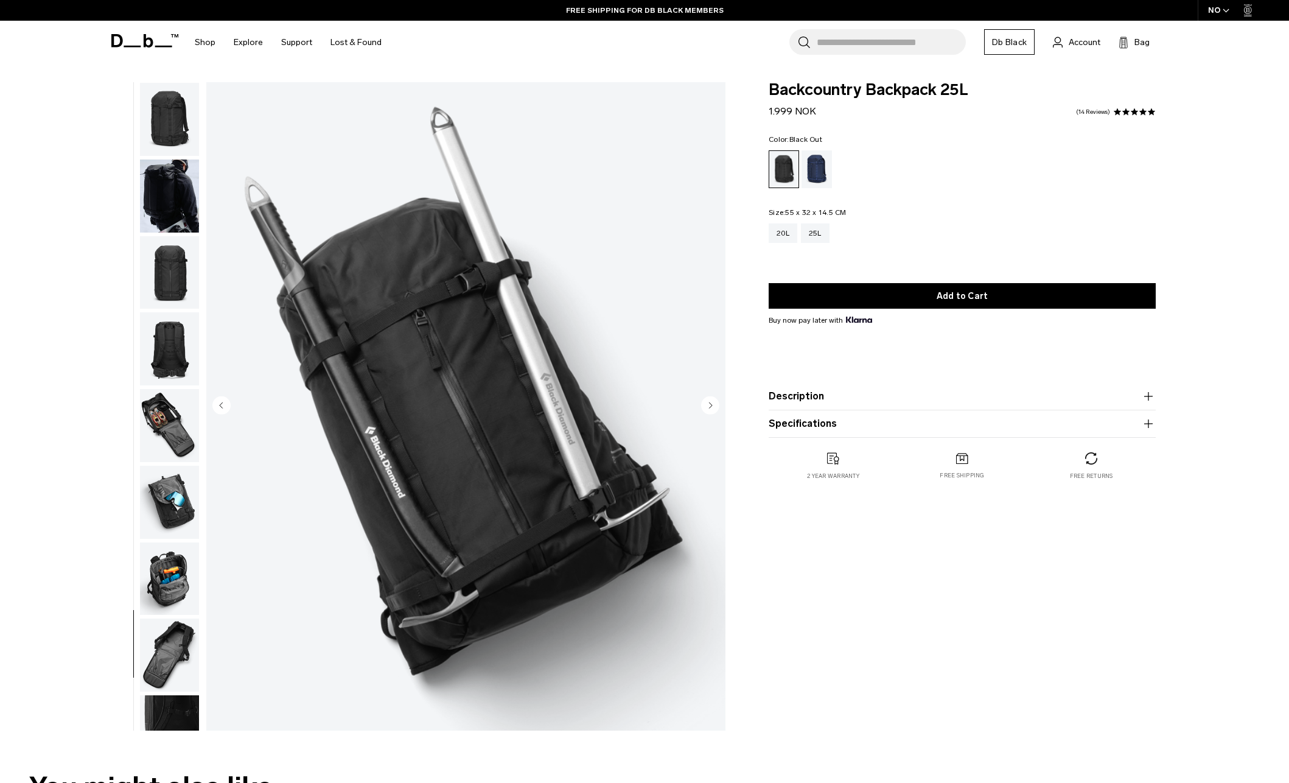
click at [166, 202] on img "button" at bounding box center [169, 196] width 59 height 73
